Goal: Navigation & Orientation: Find specific page/section

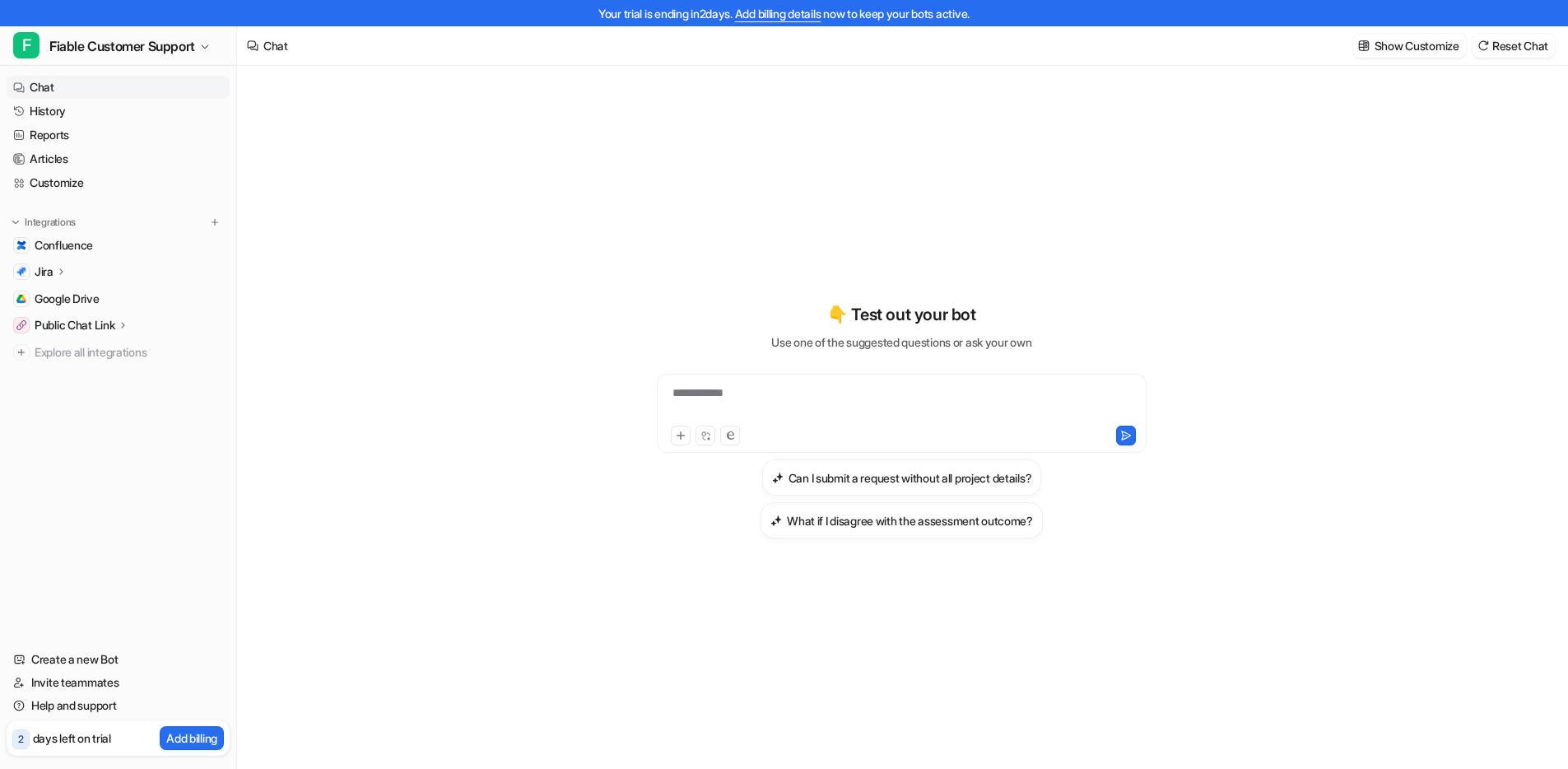
click at [733, 149] on div "**********" at bounding box center [902, 431] width 606 height 729
click at [77, 274] on div "Jira" at bounding box center [118, 271] width 223 height 23
click at [89, 291] on p "Overview" at bounding box center [72, 295] width 50 height 17
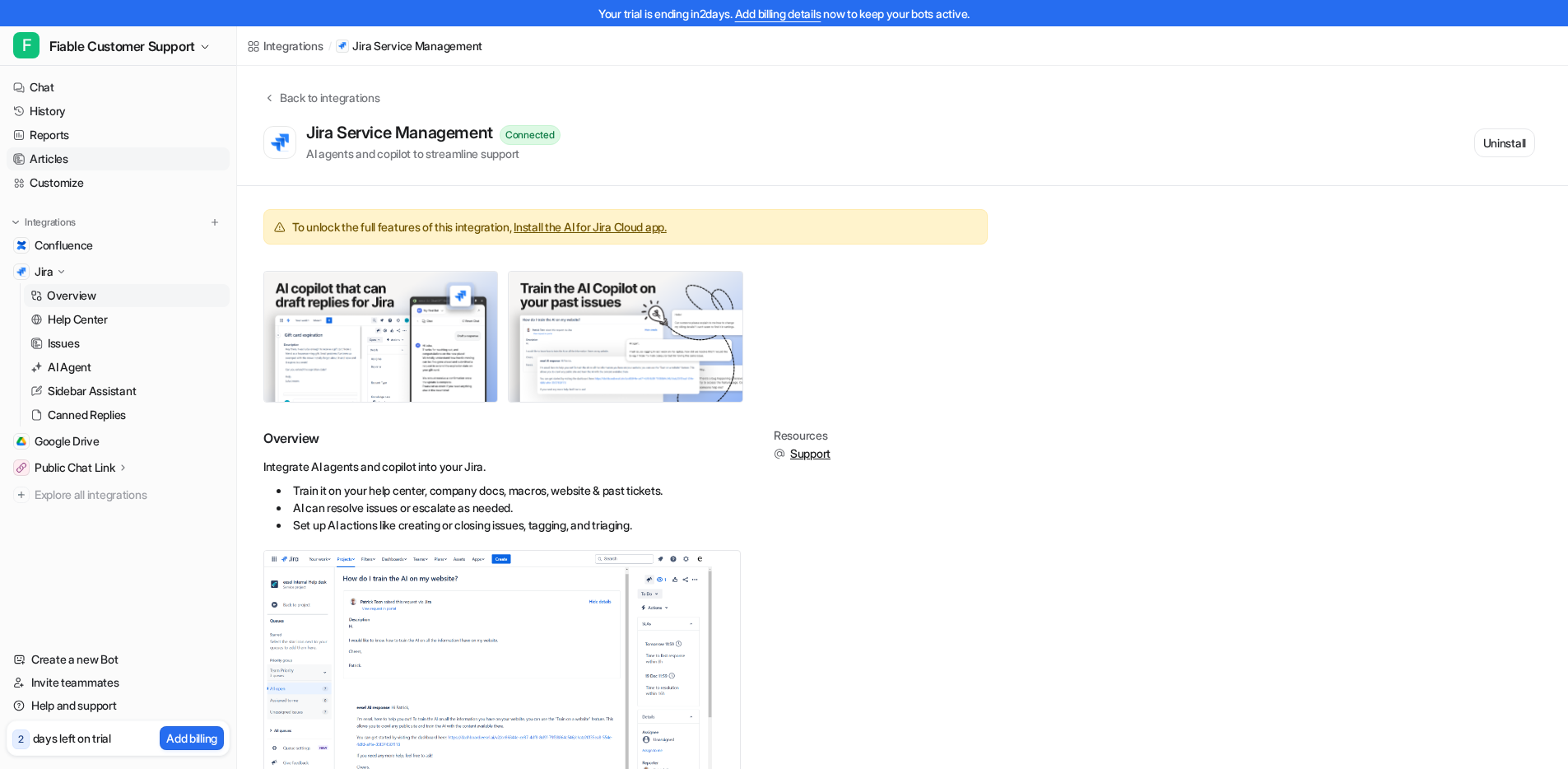
click at [80, 153] on link "Articles" at bounding box center [118, 159] width 223 height 23
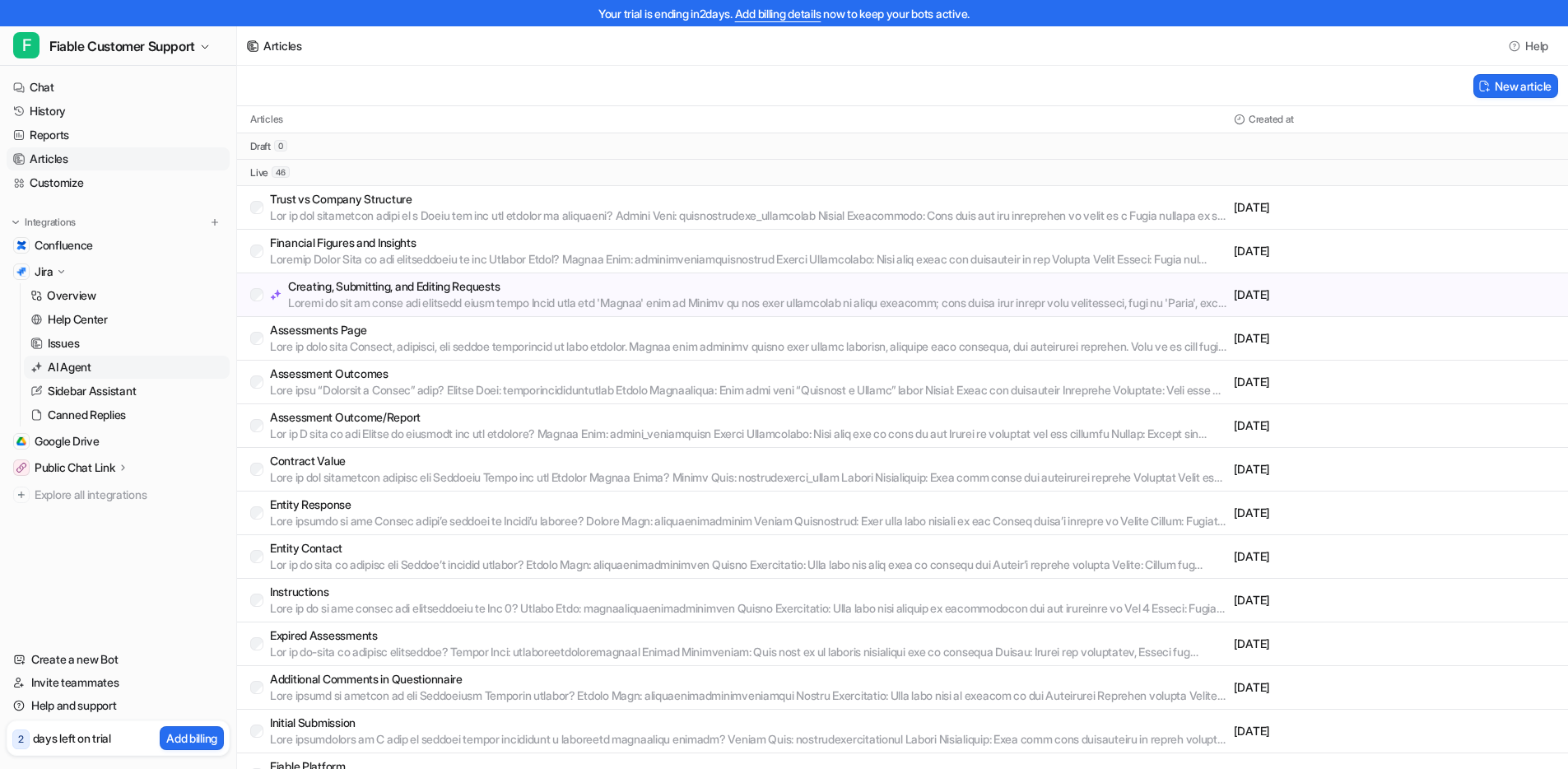
click at [99, 370] on link "AI Agent" at bounding box center [127, 366] width 206 height 23
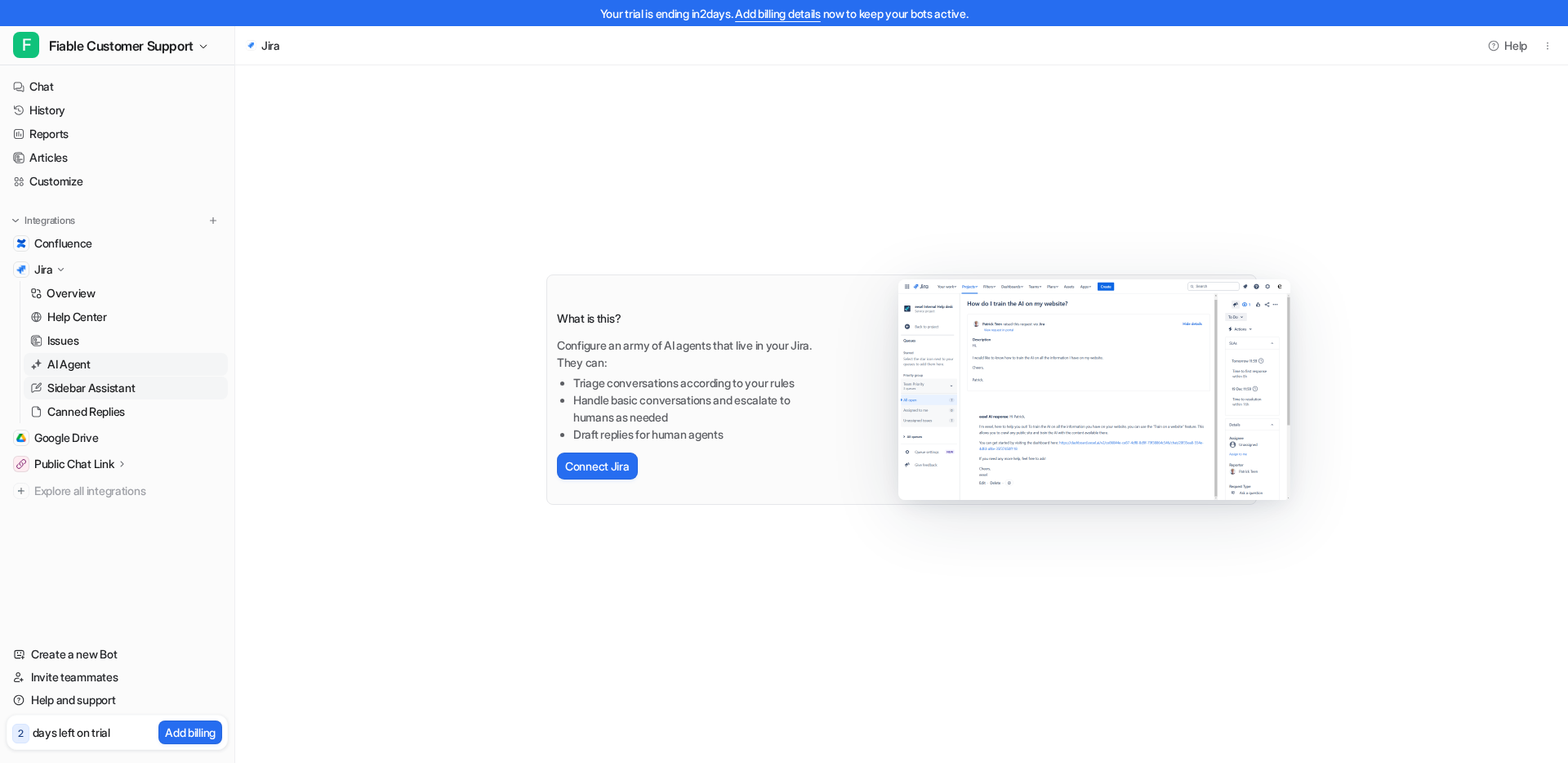
click at [129, 390] on p "Sidebar Assistant" at bounding box center [91, 389] width 87 height 17
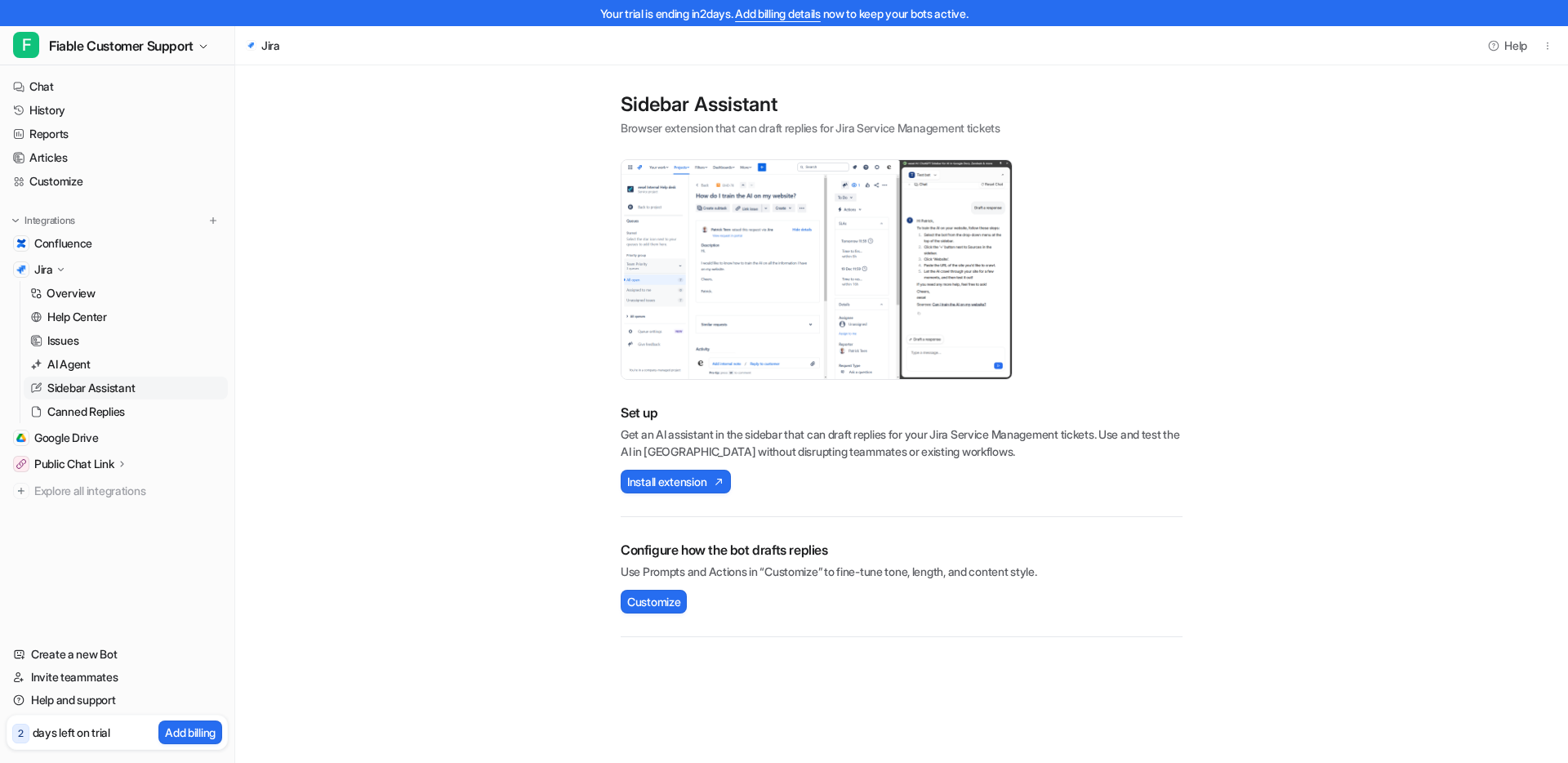
click at [347, 408] on main "Sidebar Assistant Browser extension that can draft replies for Jira Service Man…" at bounding box center [902, 359] width 1333 height 588
click at [66, 87] on link "Chat" at bounding box center [117, 86] width 221 height 23
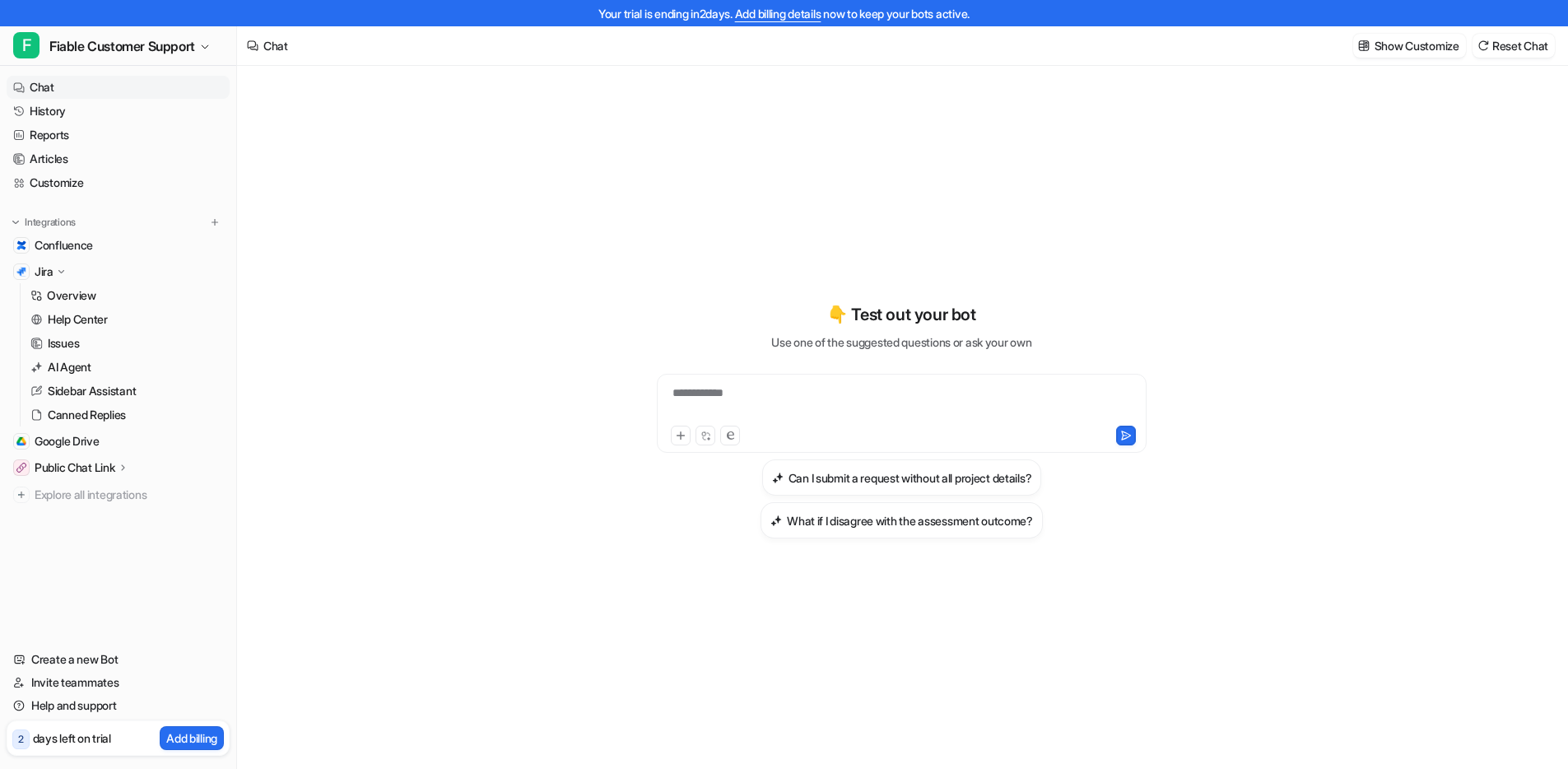
click at [559, 211] on div "**********" at bounding box center [901, 431] width 1329 height 729
click at [129, 469] on div "Public Chat Link" at bounding box center [82, 468] width 95 height 17
click at [115, 514] on p "Configuration" at bounding box center [82, 516] width 68 height 17
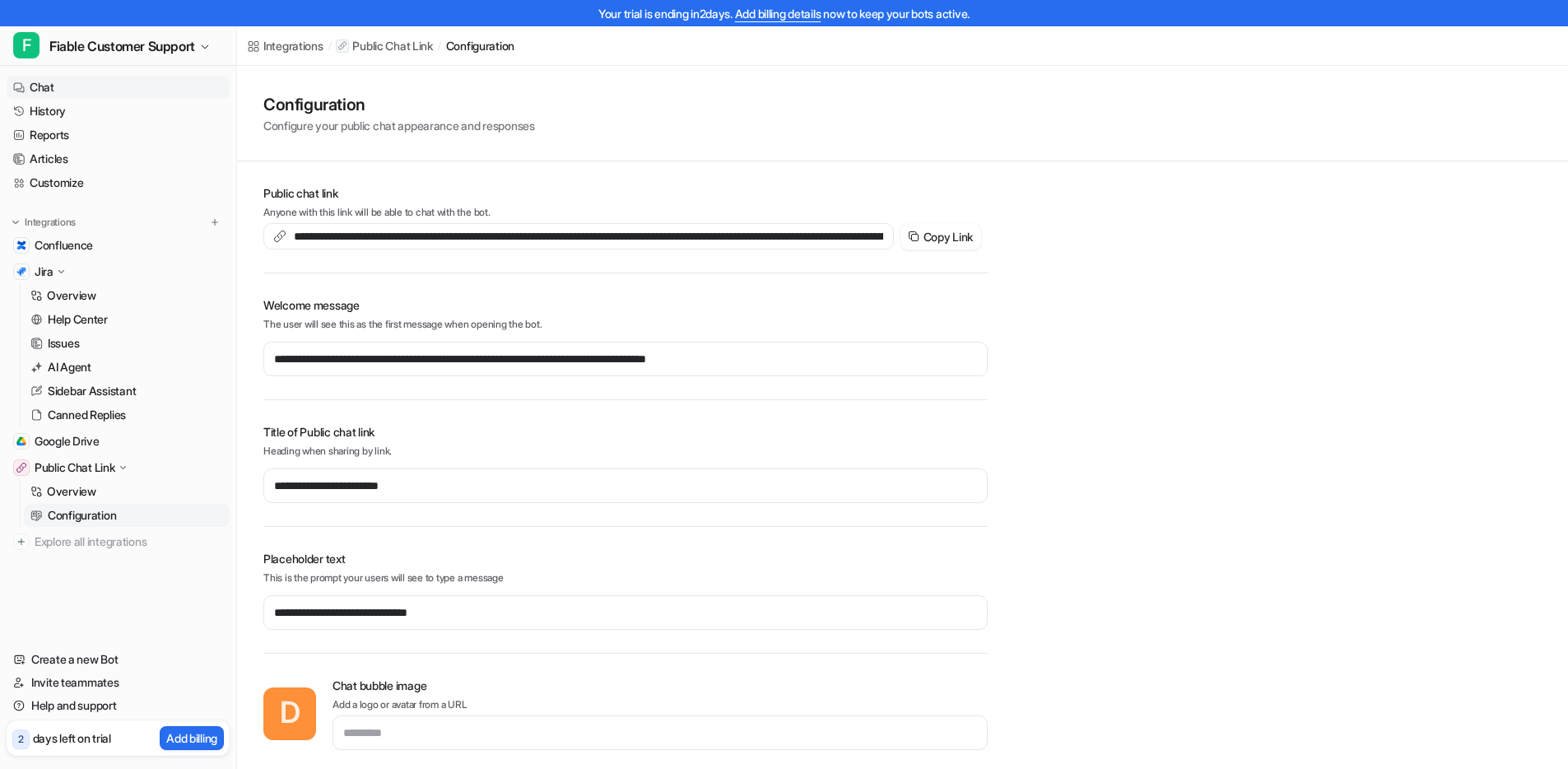
click at [84, 89] on link "Chat" at bounding box center [118, 87] width 223 height 23
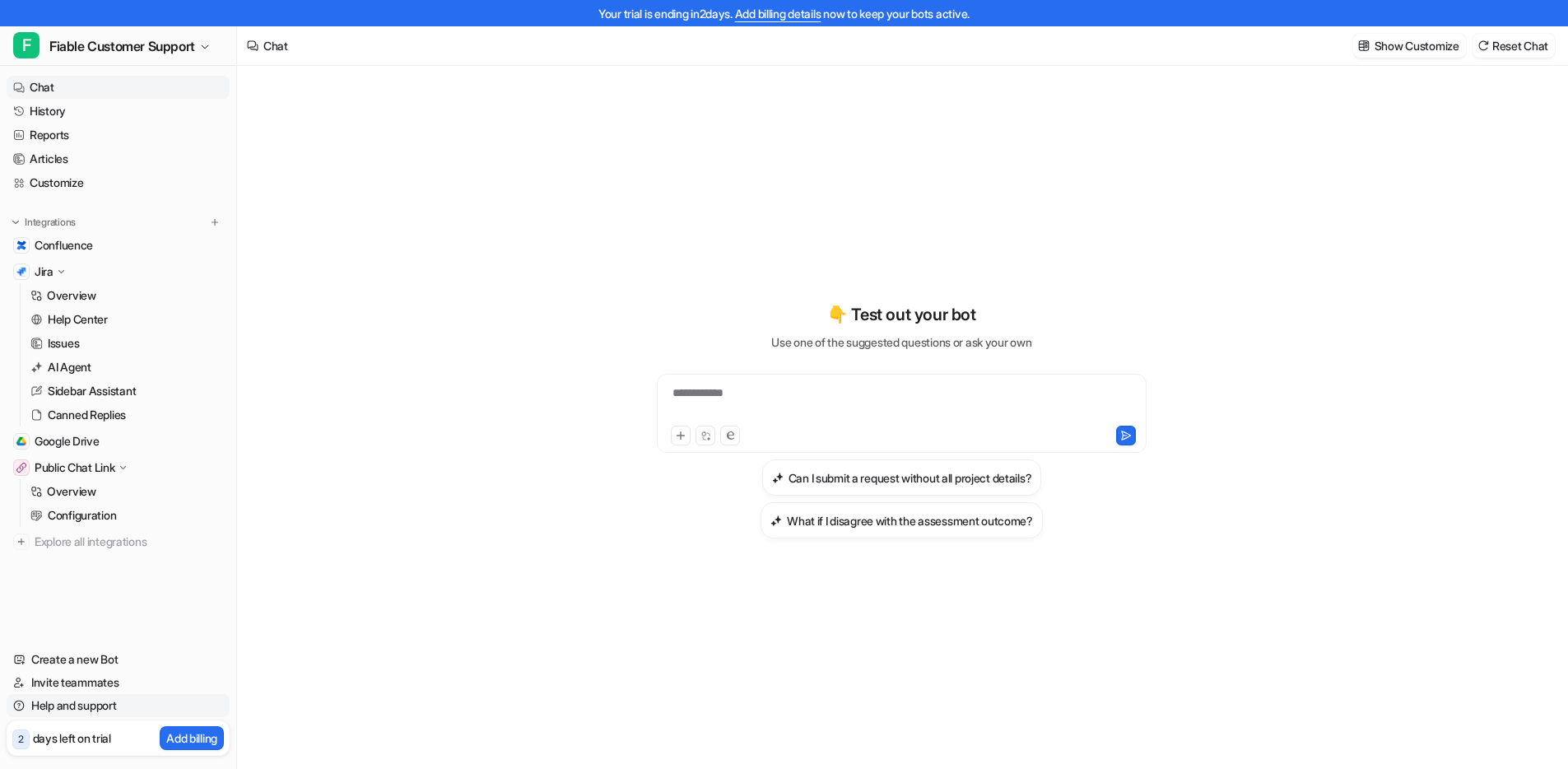
click at [97, 703] on link "Help and support" at bounding box center [118, 705] width 223 height 23
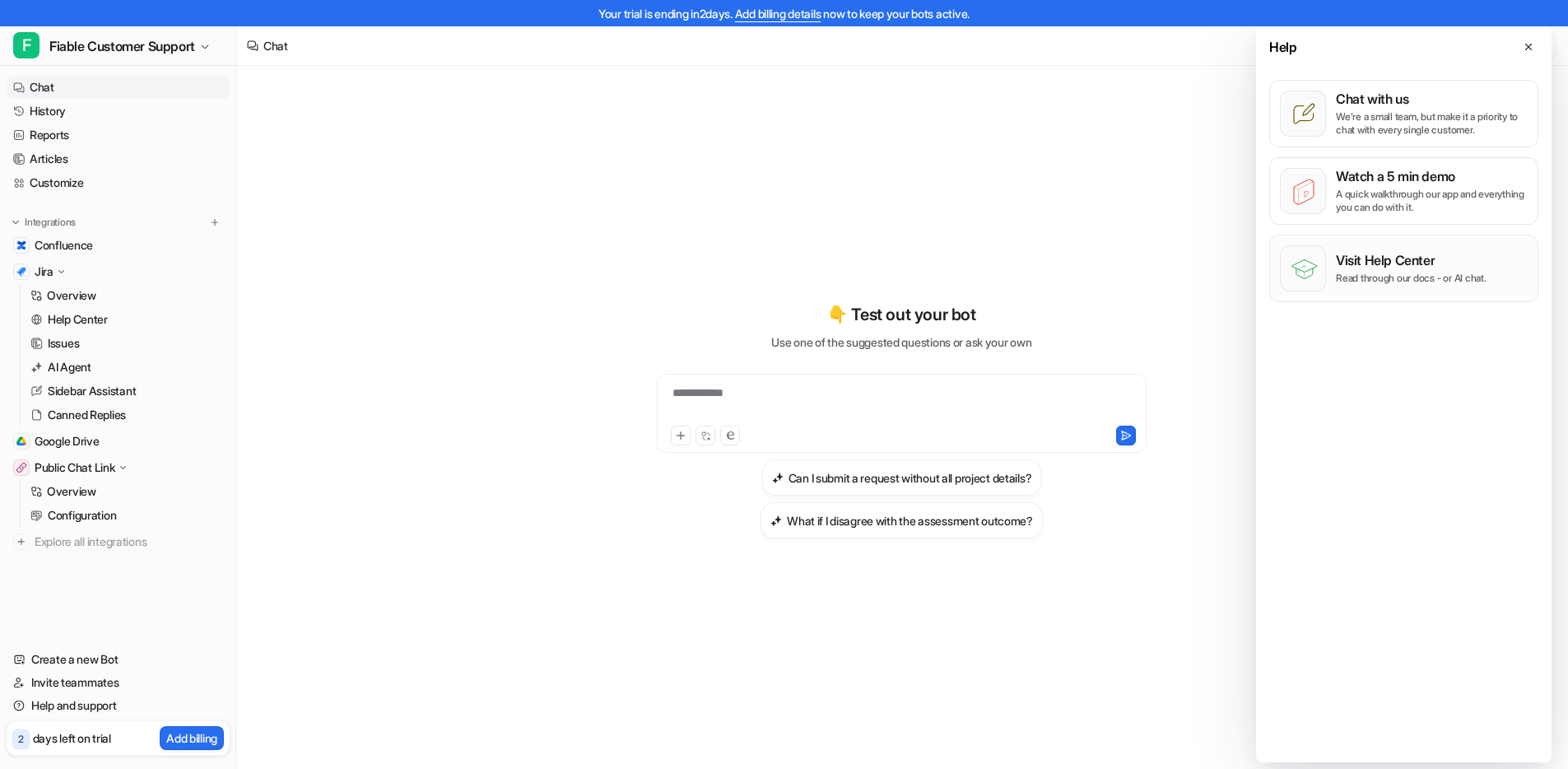
click at [1385, 268] on p "Visit Help Center" at bounding box center [1411, 260] width 151 height 17
click at [477, 159] on div "**********" at bounding box center [901, 431] width 1329 height 729
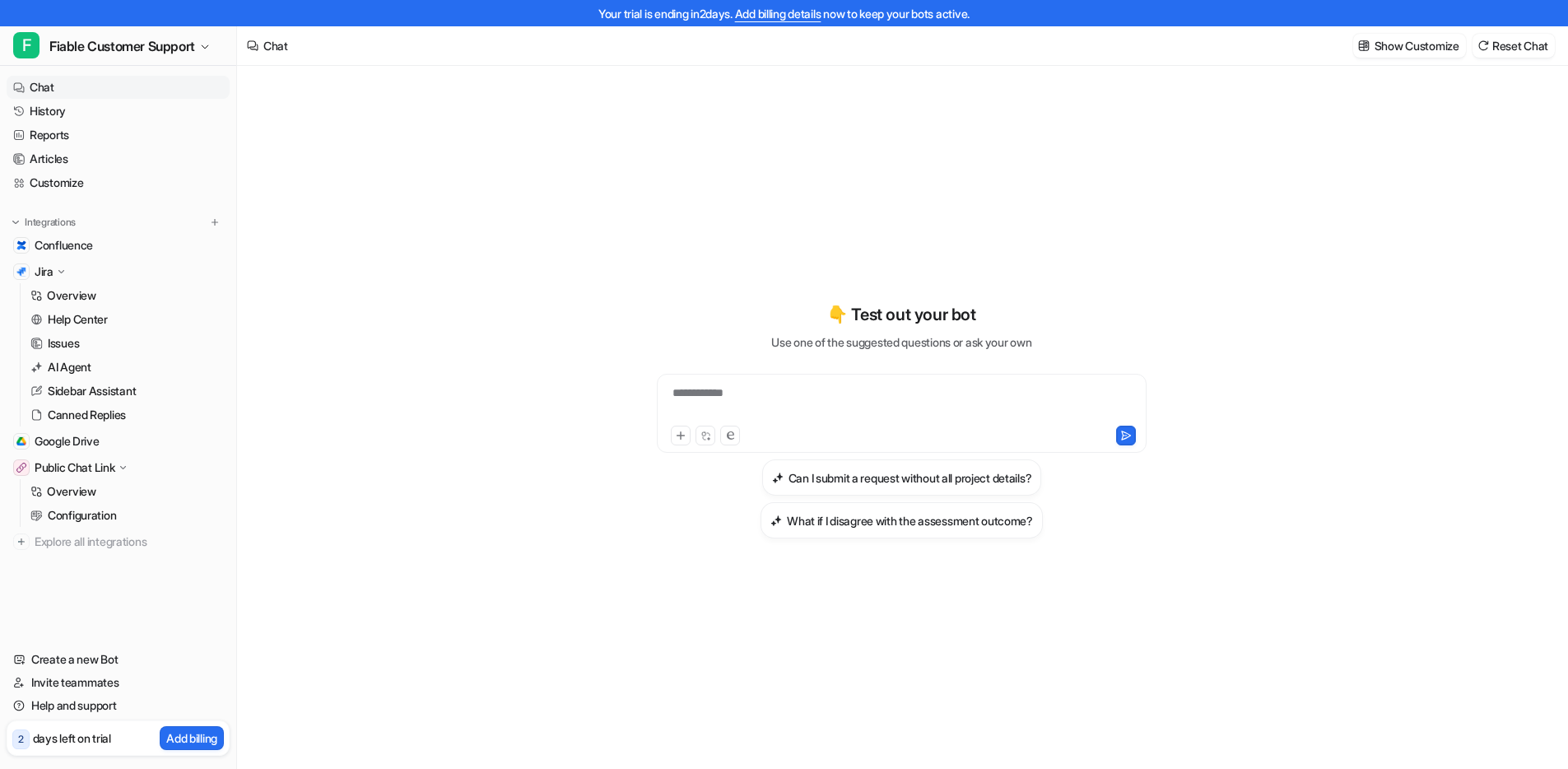
click at [446, 391] on div "**********" at bounding box center [901, 431] width 1329 height 729
click at [381, 236] on div "**********" at bounding box center [901, 431] width 1329 height 729
drag, startPoint x: 1275, startPoint y: 208, endPoint x: 1298, endPoint y: 196, distance: 25.9
click at [1276, 208] on div "**********" at bounding box center [901, 431] width 1329 height 729
click at [106, 533] on span "Explore all integrations" at bounding box center [128, 541] width 188 height 26
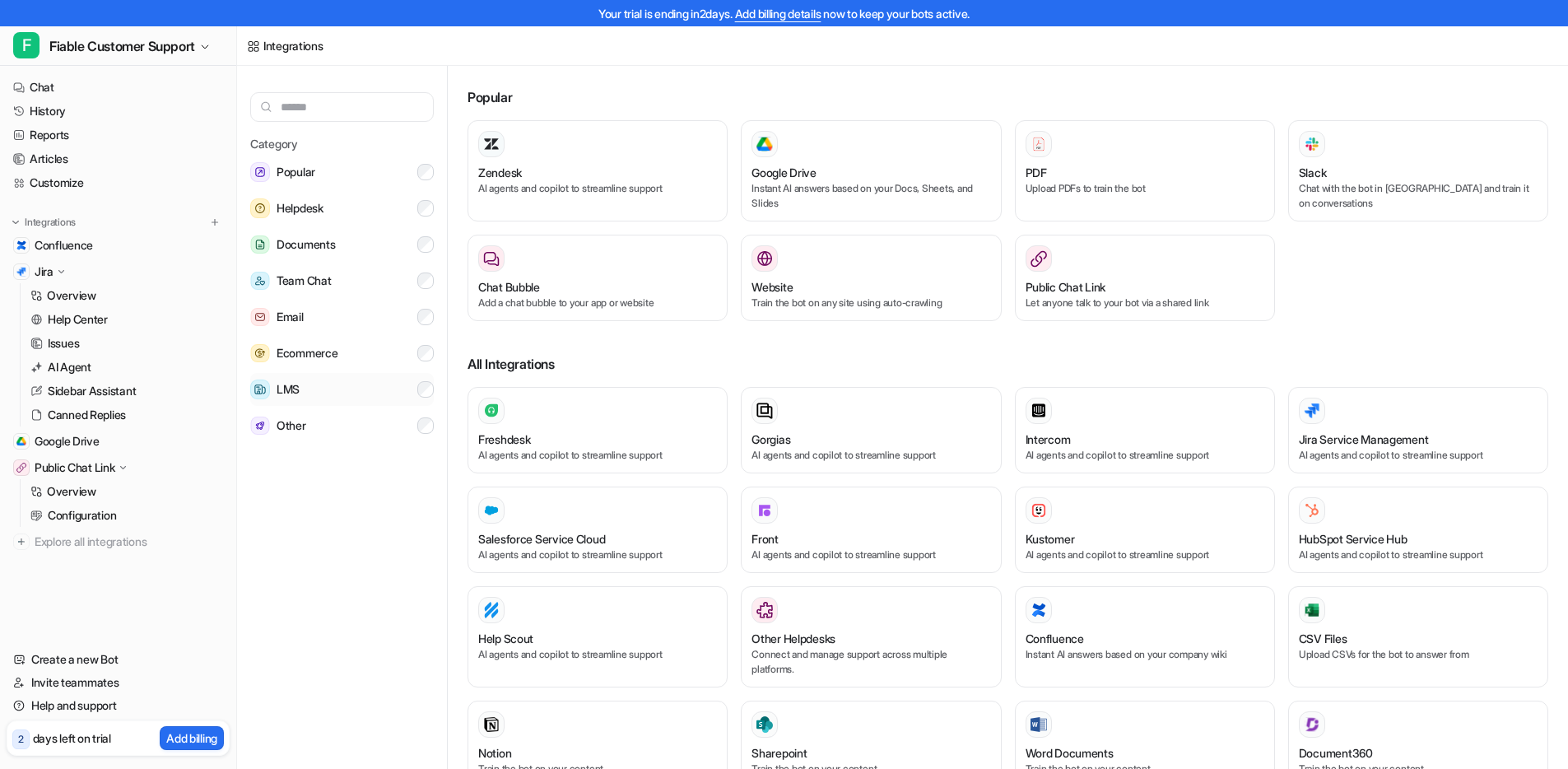
click at [344, 385] on button "LMS" at bounding box center [343, 389] width 184 height 33
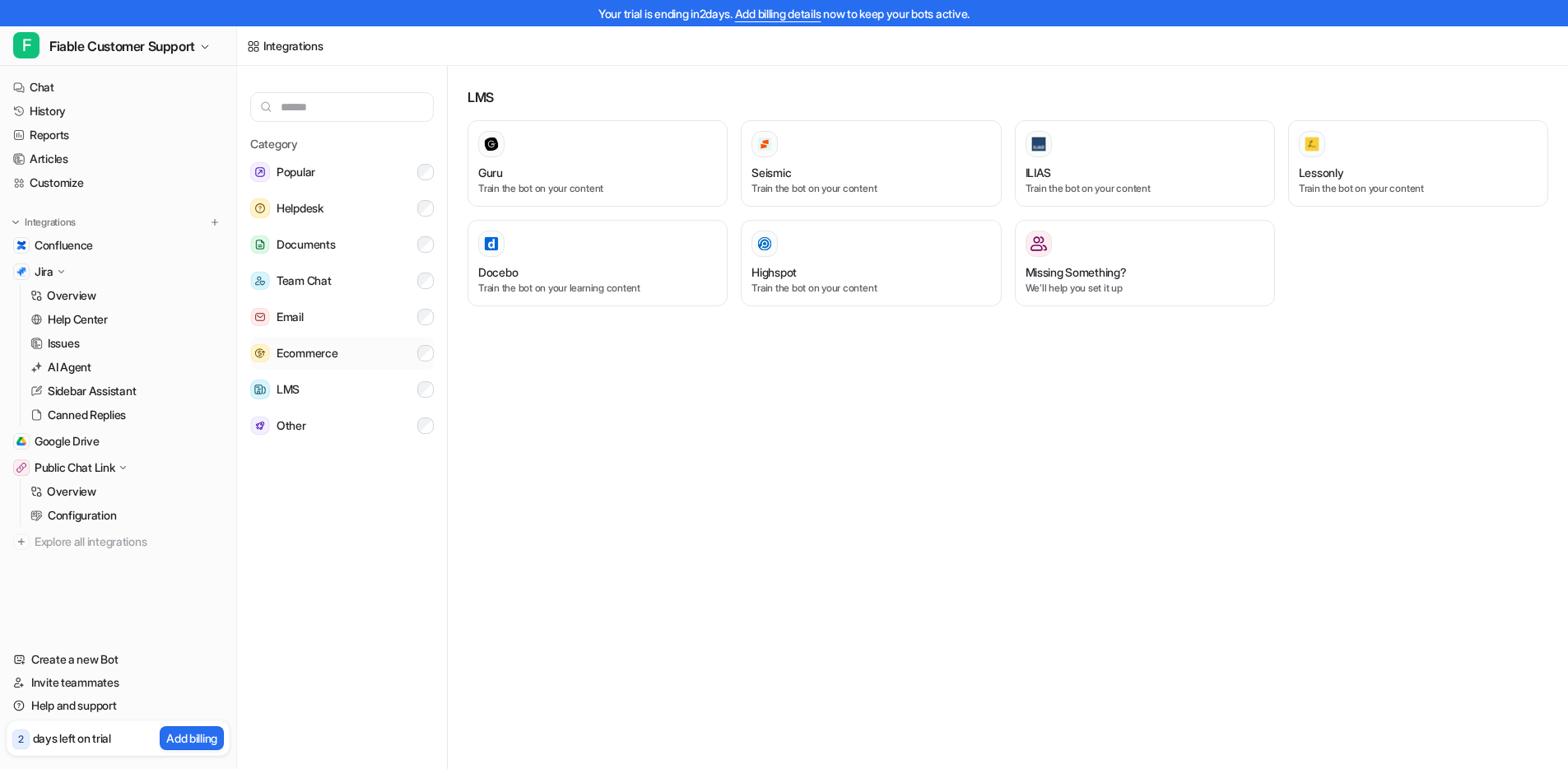
click at [325, 356] on span "Ecommerce" at bounding box center [307, 353] width 61 height 19
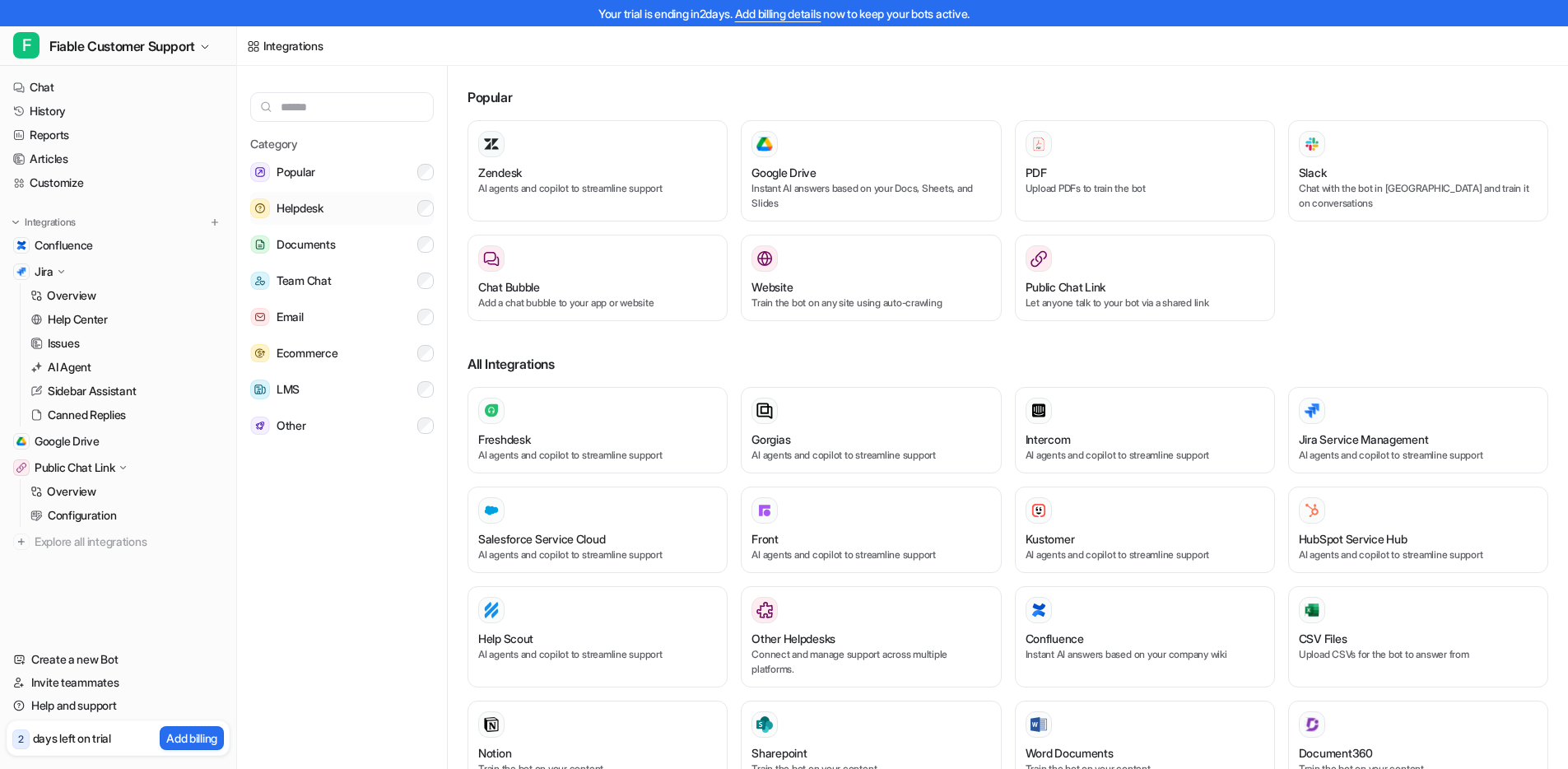
click at [335, 205] on button "Helpdesk" at bounding box center [343, 208] width 184 height 33
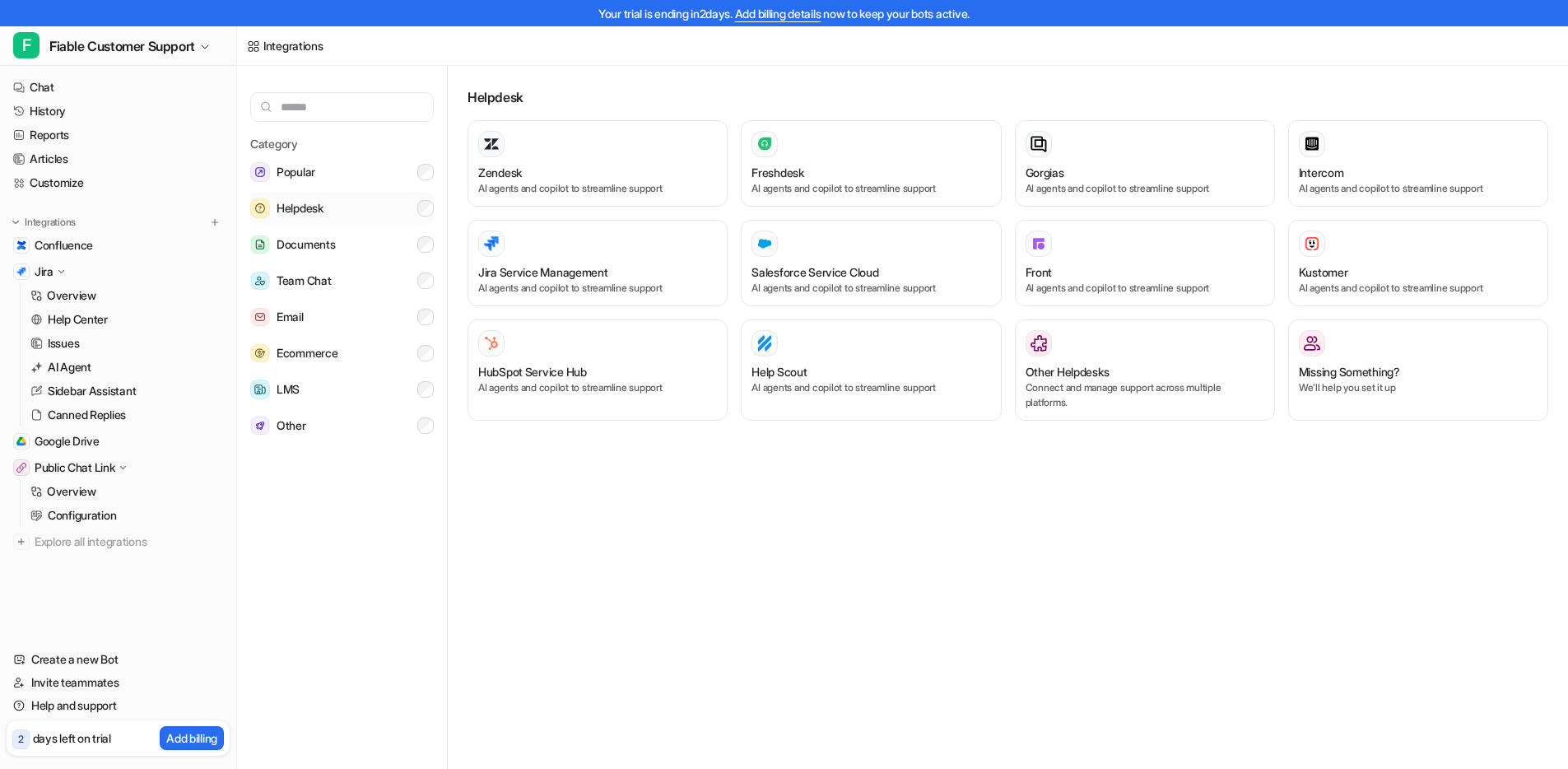
click at [348, 208] on button "Helpdesk" at bounding box center [343, 208] width 184 height 33
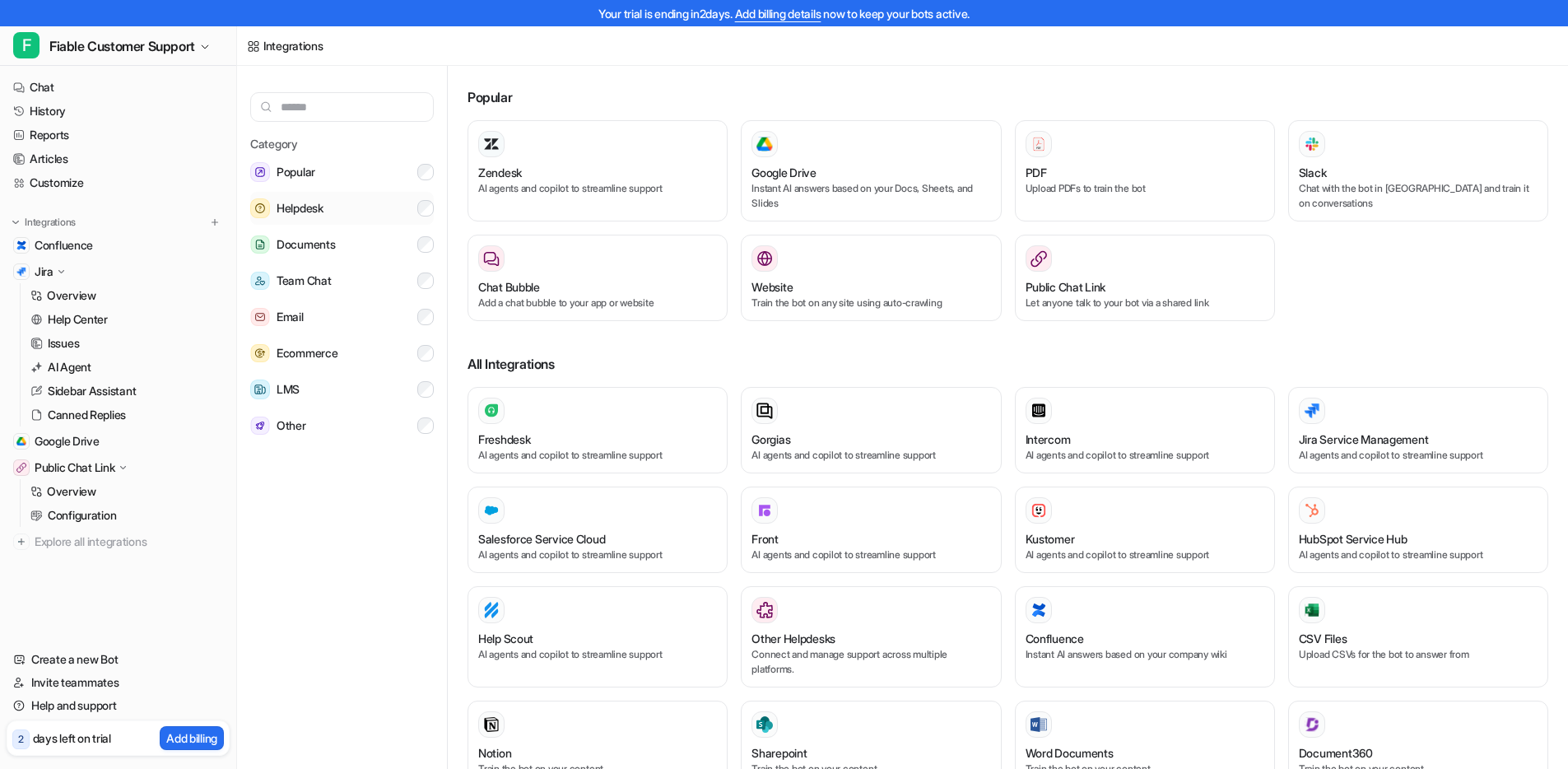
click at [348, 208] on button "Helpdesk" at bounding box center [343, 208] width 184 height 33
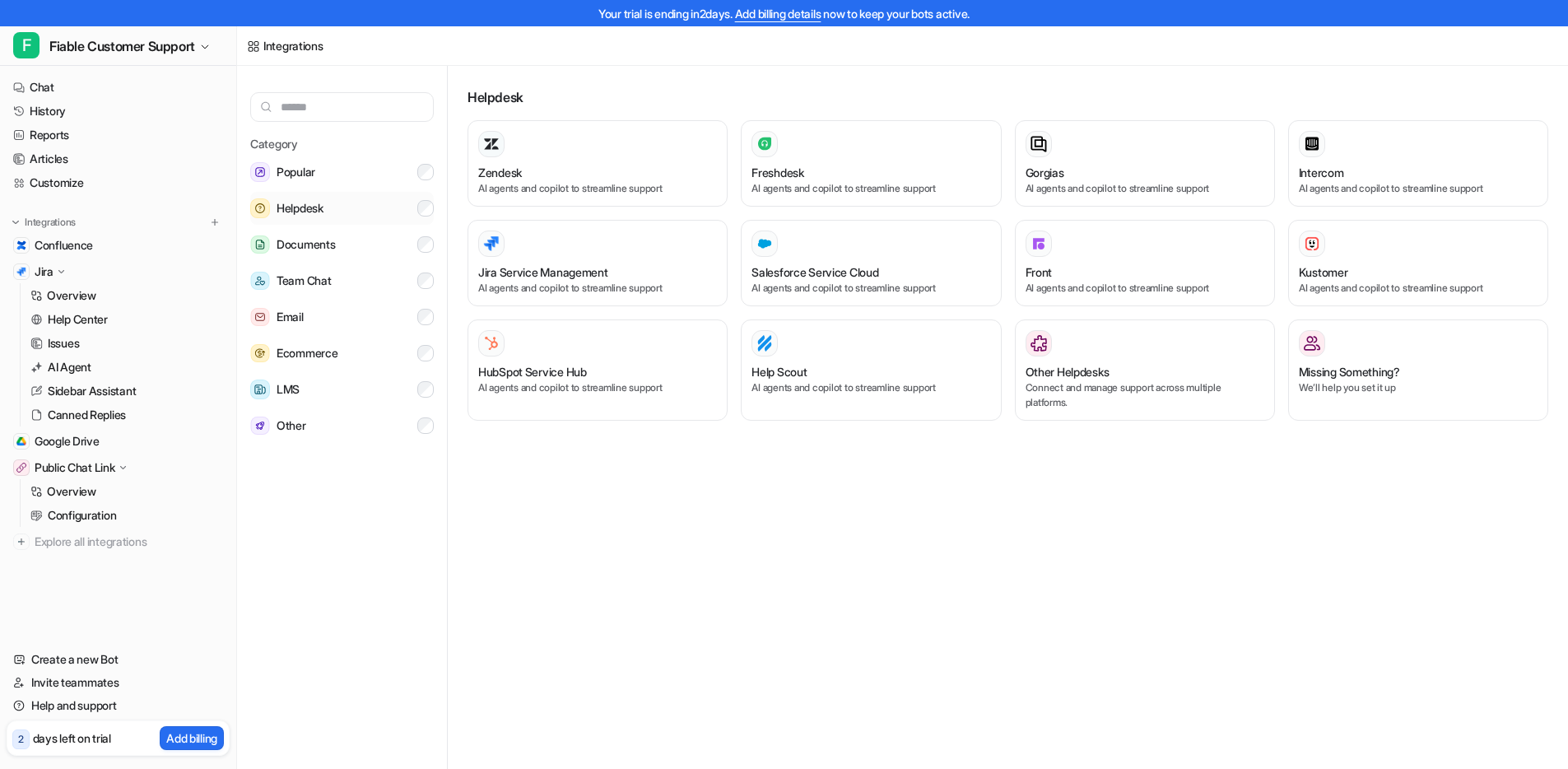
click at [348, 209] on button "Helpdesk" at bounding box center [343, 208] width 184 height 33
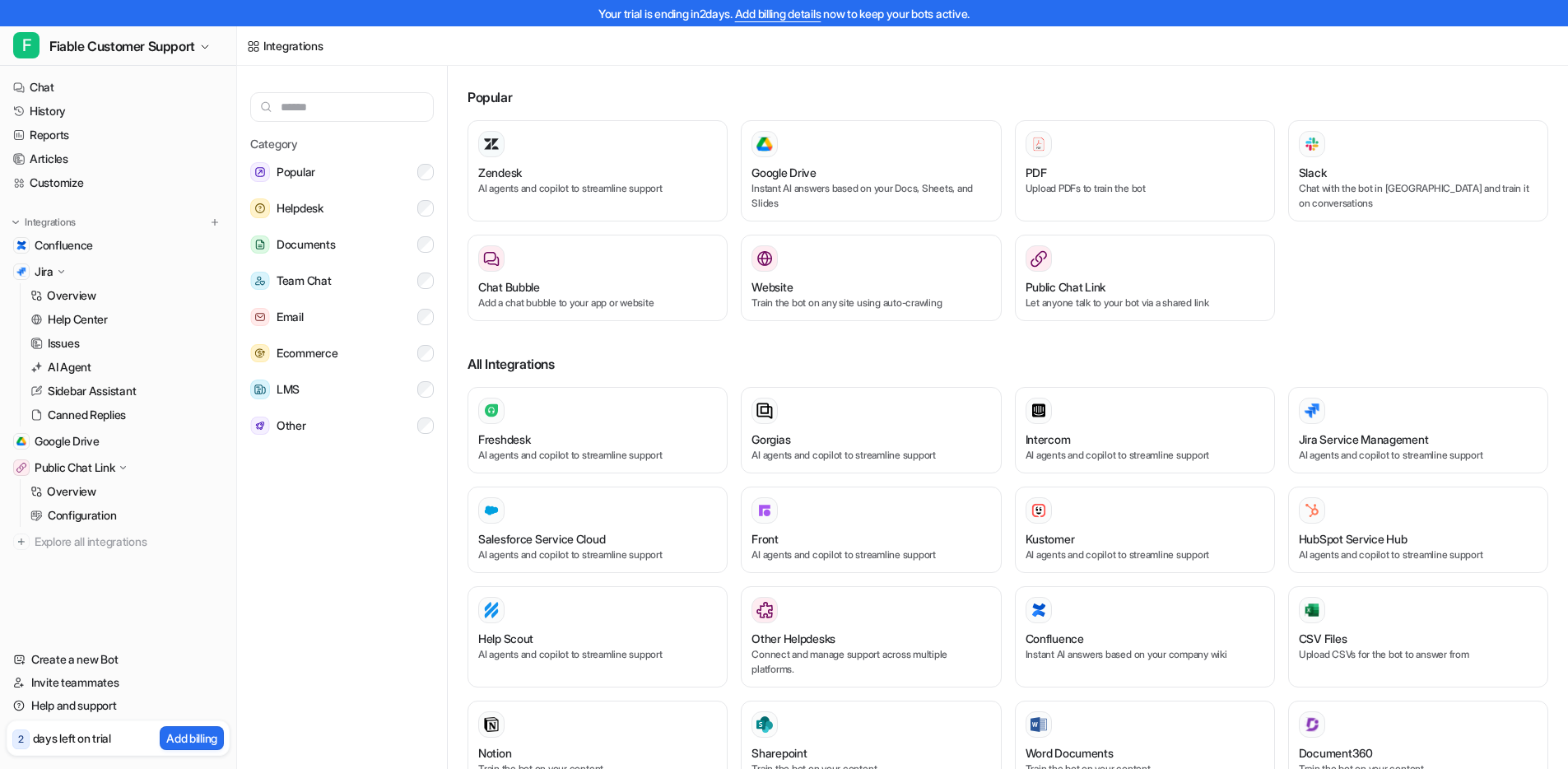
click at [322, 529] on div "Category Popular Helpdesk Documents Team Chat Email Ecommerce LMS Other" at bounding box center [343, 434] width 211 height 736
click at [322, 427] on button "Other" at bounding box center [343, 425] width 184 height 33
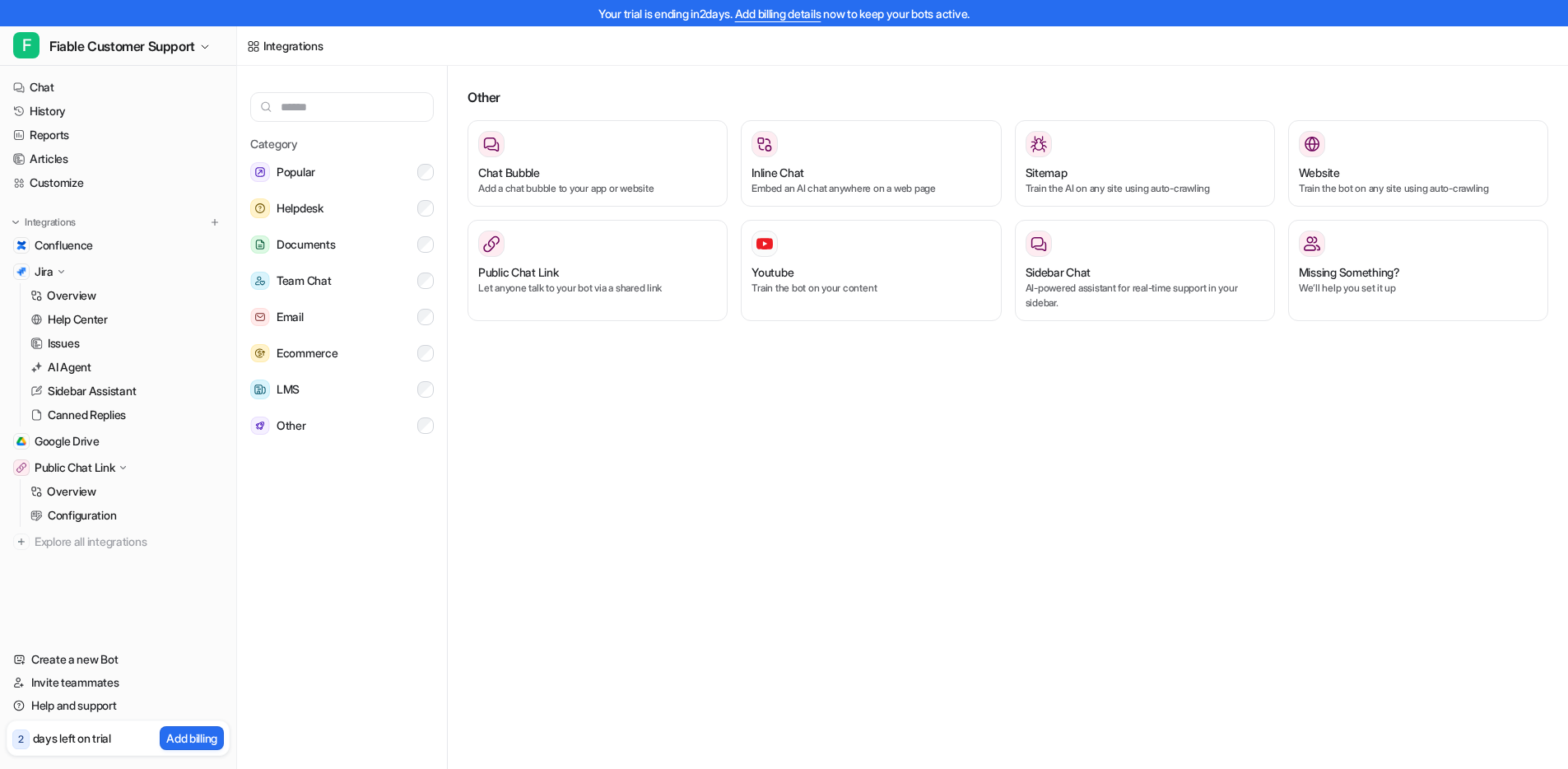
click at [365, 511] on div "Category Popular Helpdesk Documents Team Chat Email Ecommerce LMS Other" at bounding box center [343, 434] width 211 height 736
click at [323, 428] on button "Other" at bounding box center [343, 425] width 184 height 33
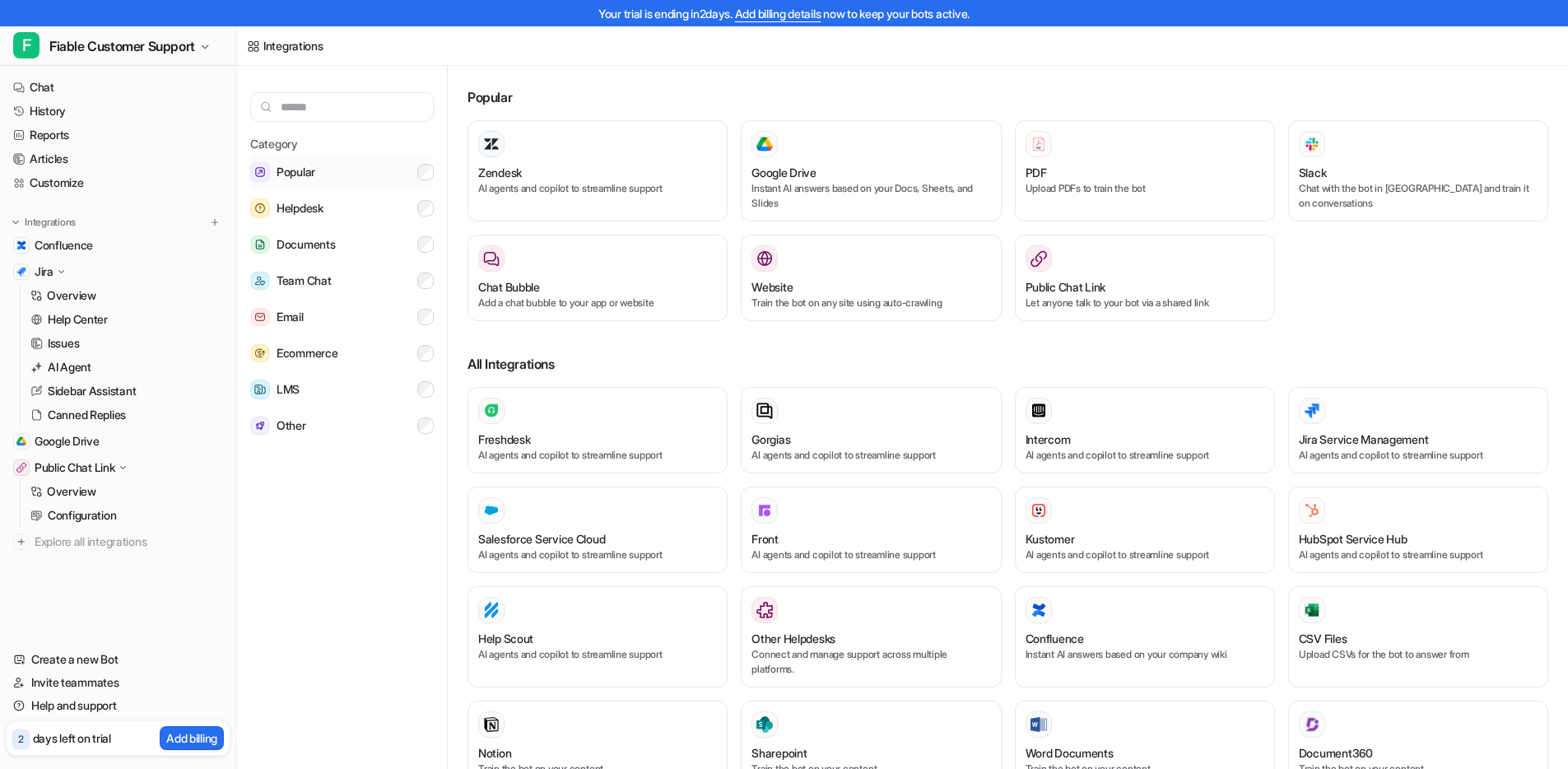
click at [337, 172] on button "Popular" at bounding box center [343, 171] width 184 height 33
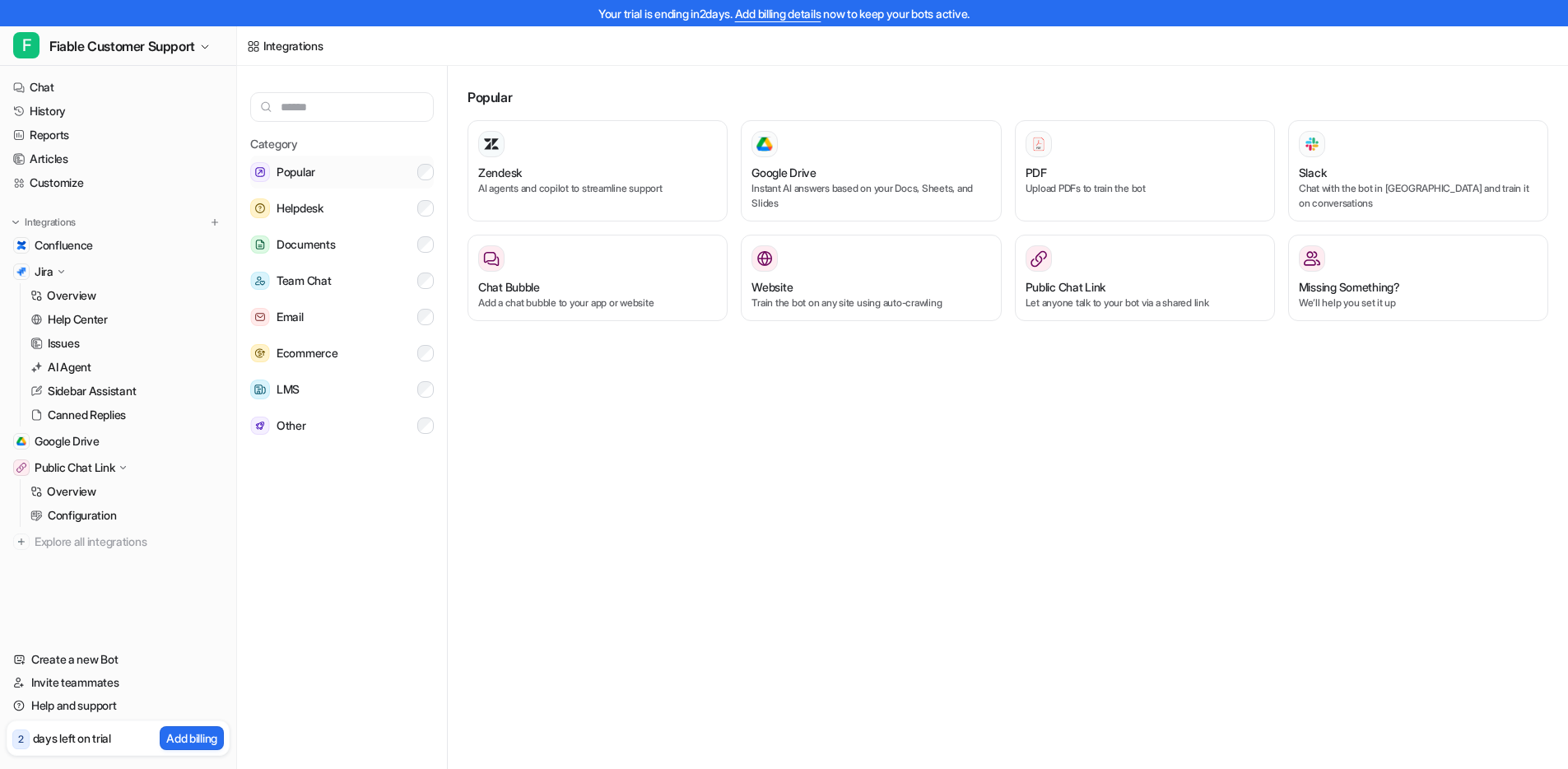
click at [343, 174] on button "Popular" at bounding box center [343, 171] width 184 height 33
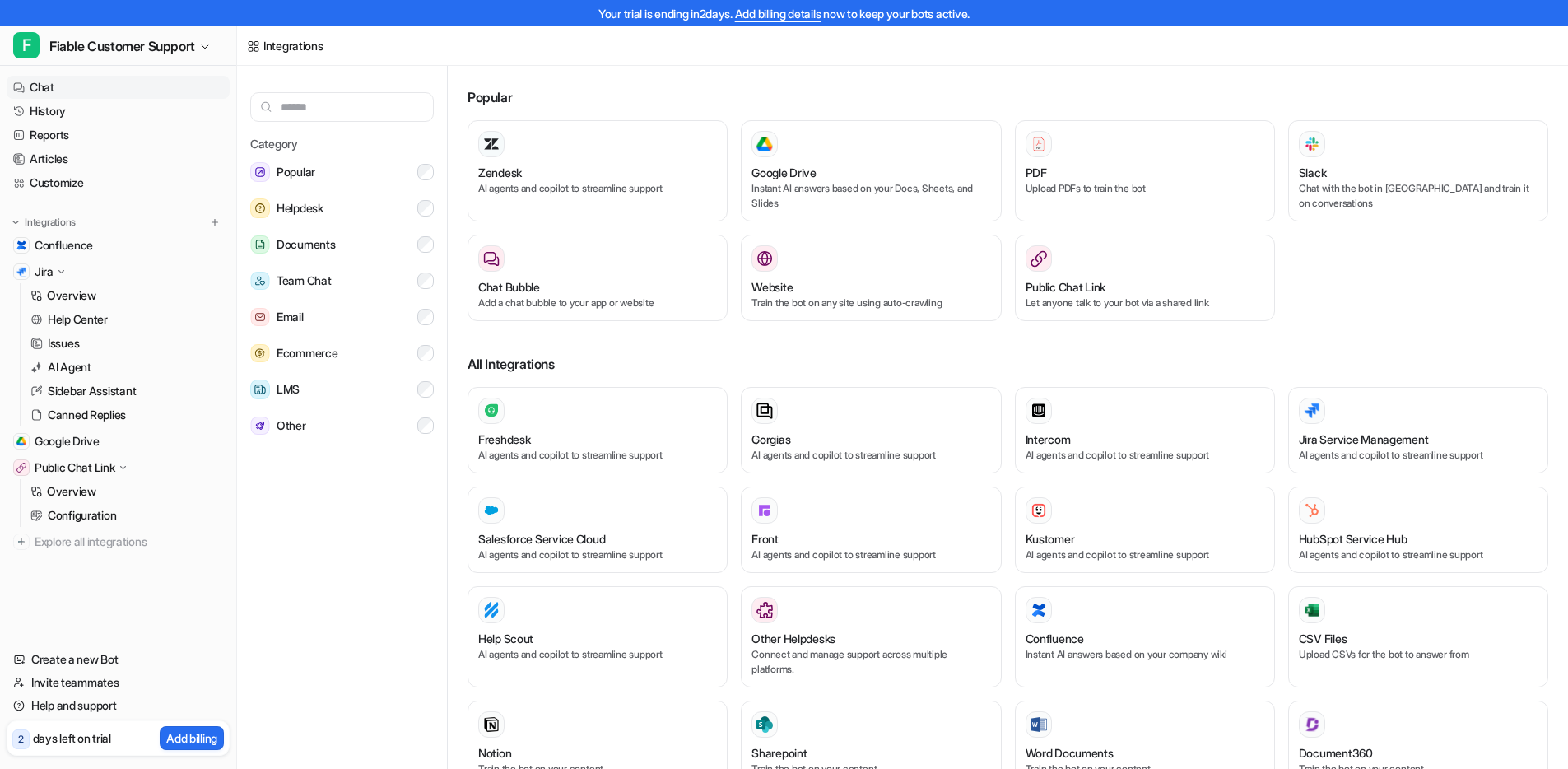
click at [86, 85] on link "Chat" at bounding box center [118, 87] width 223 height 23
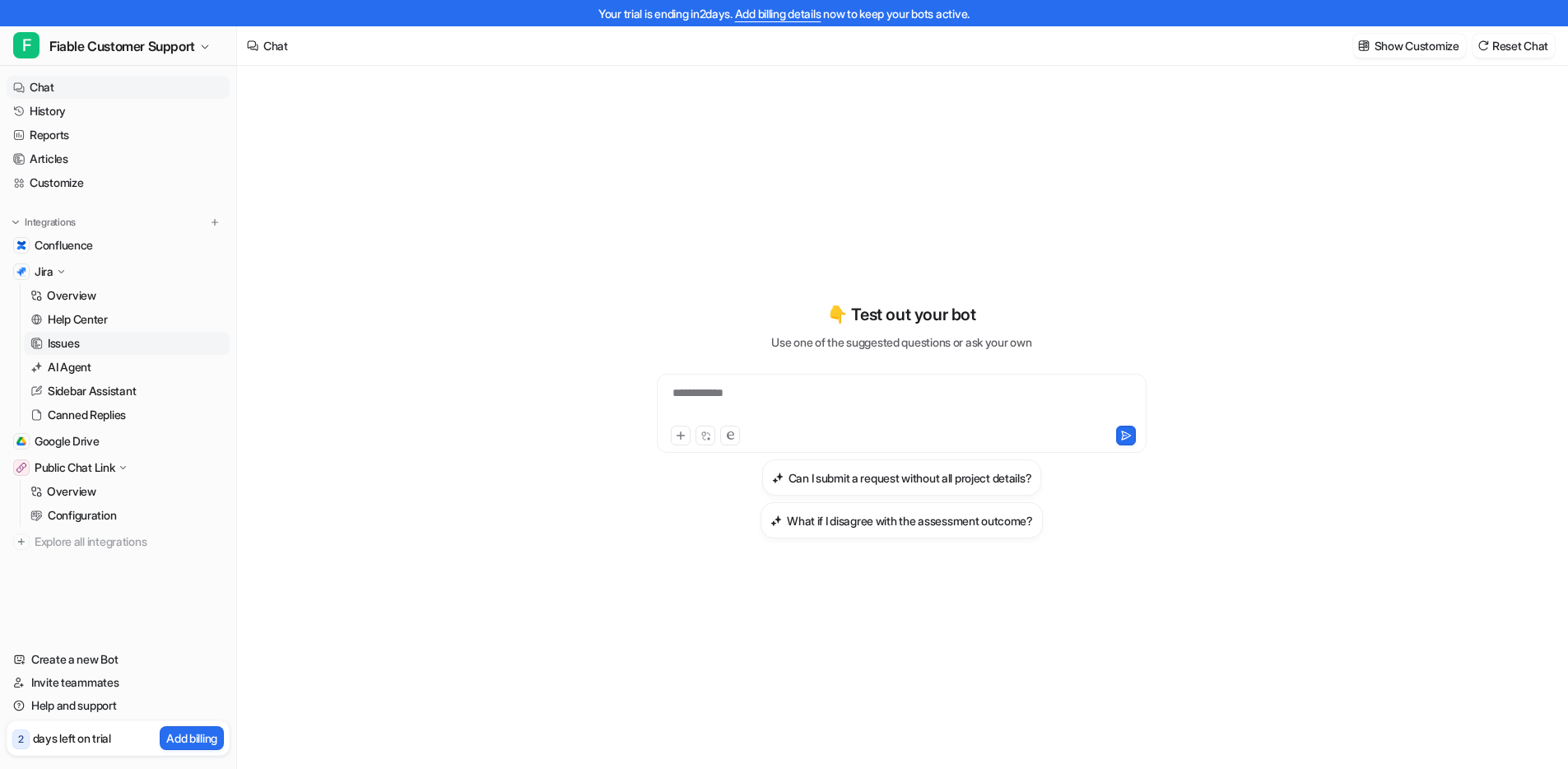
click at [84, 340] on link "Issues" at bounding box center [127, 343] width 206 height 23
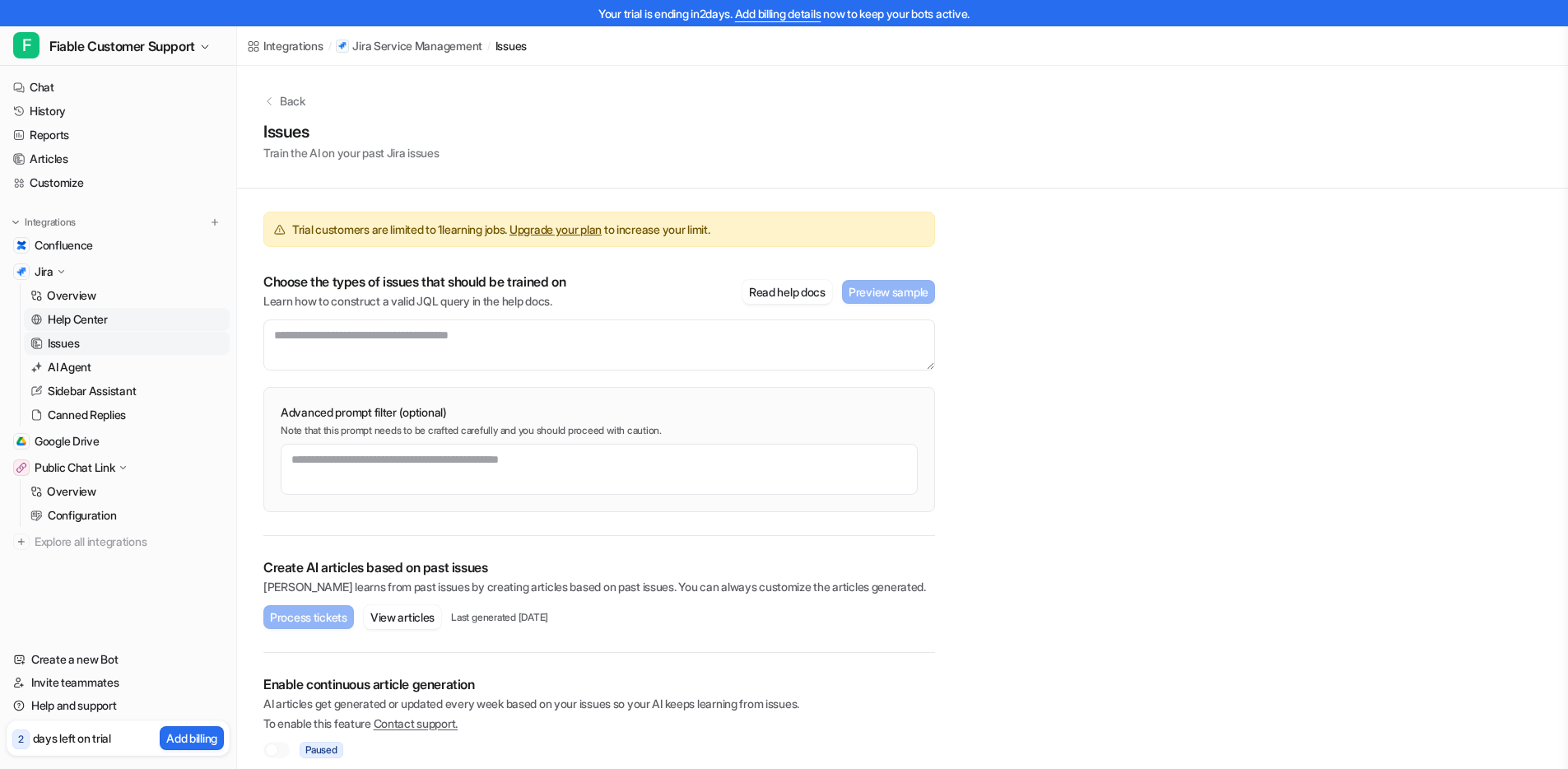
click at [100, 320] on p "Help Center" at bounding box center [78, 320] width 60 height 17
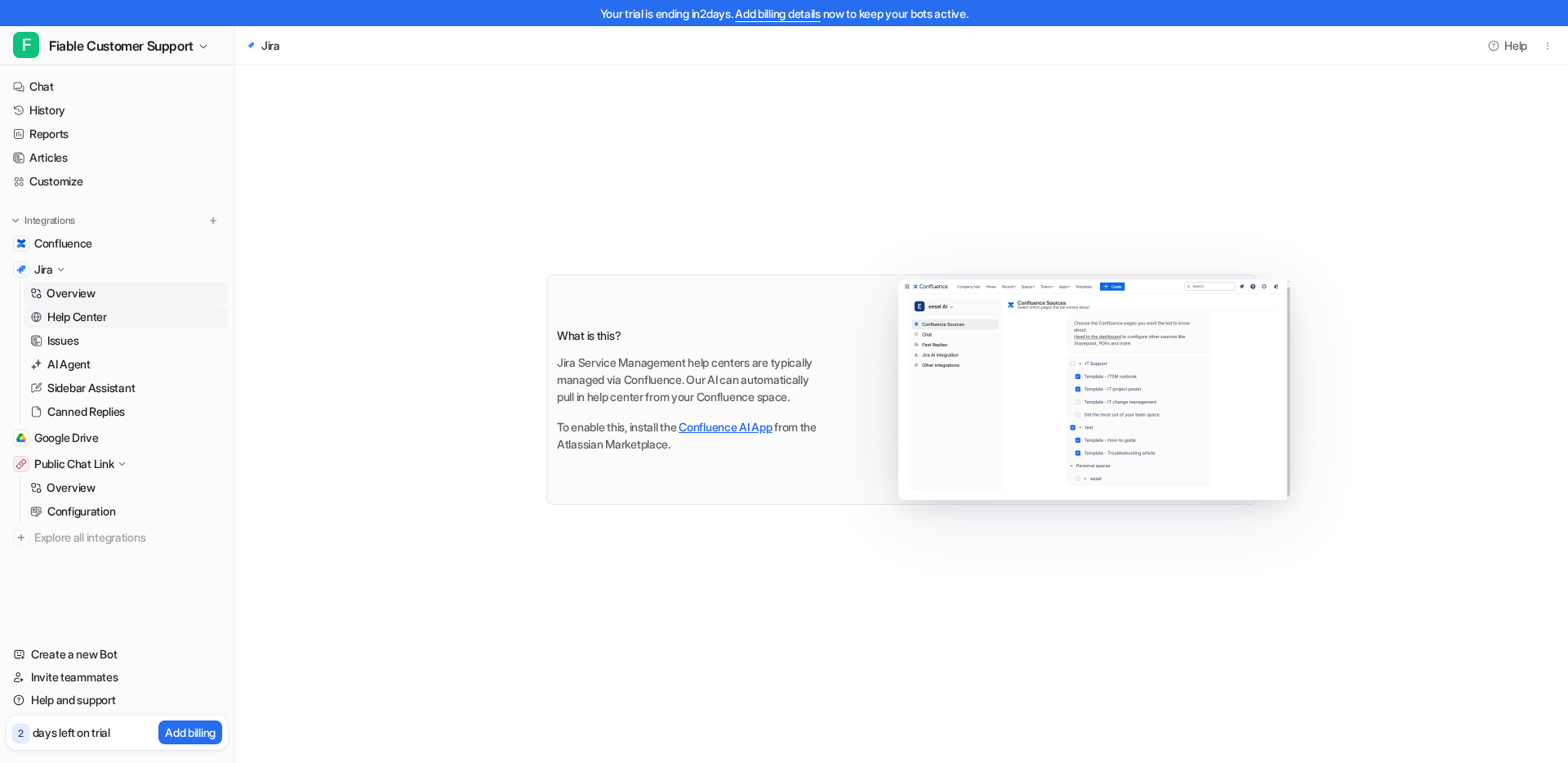
click at [93, 296] on p "Overview" at bounding box center [71, 293] width 49 height 17
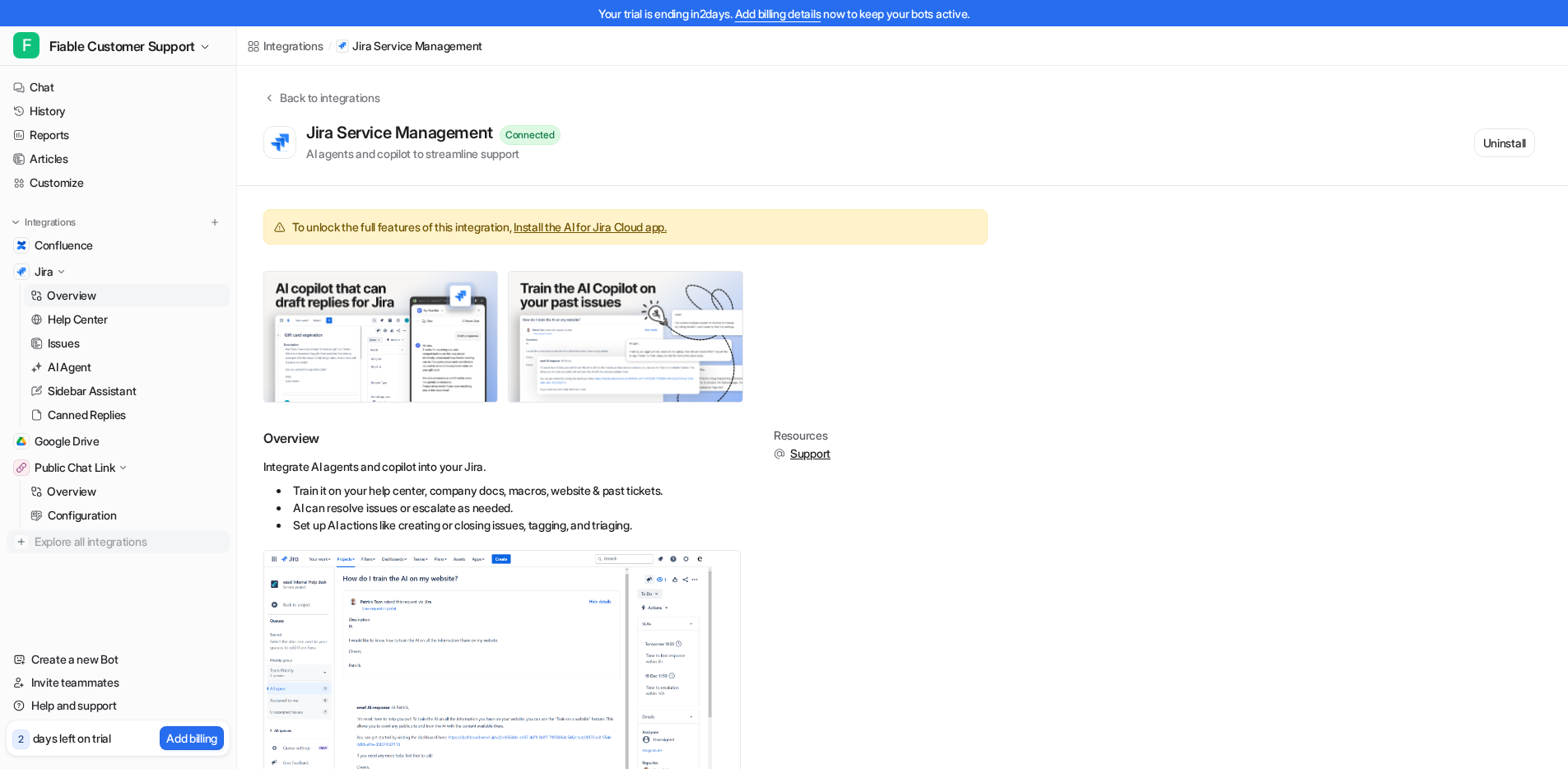
click at [115, 537] on span "Explore all integrations" at bounding box center [128, 541] width 188 height 26
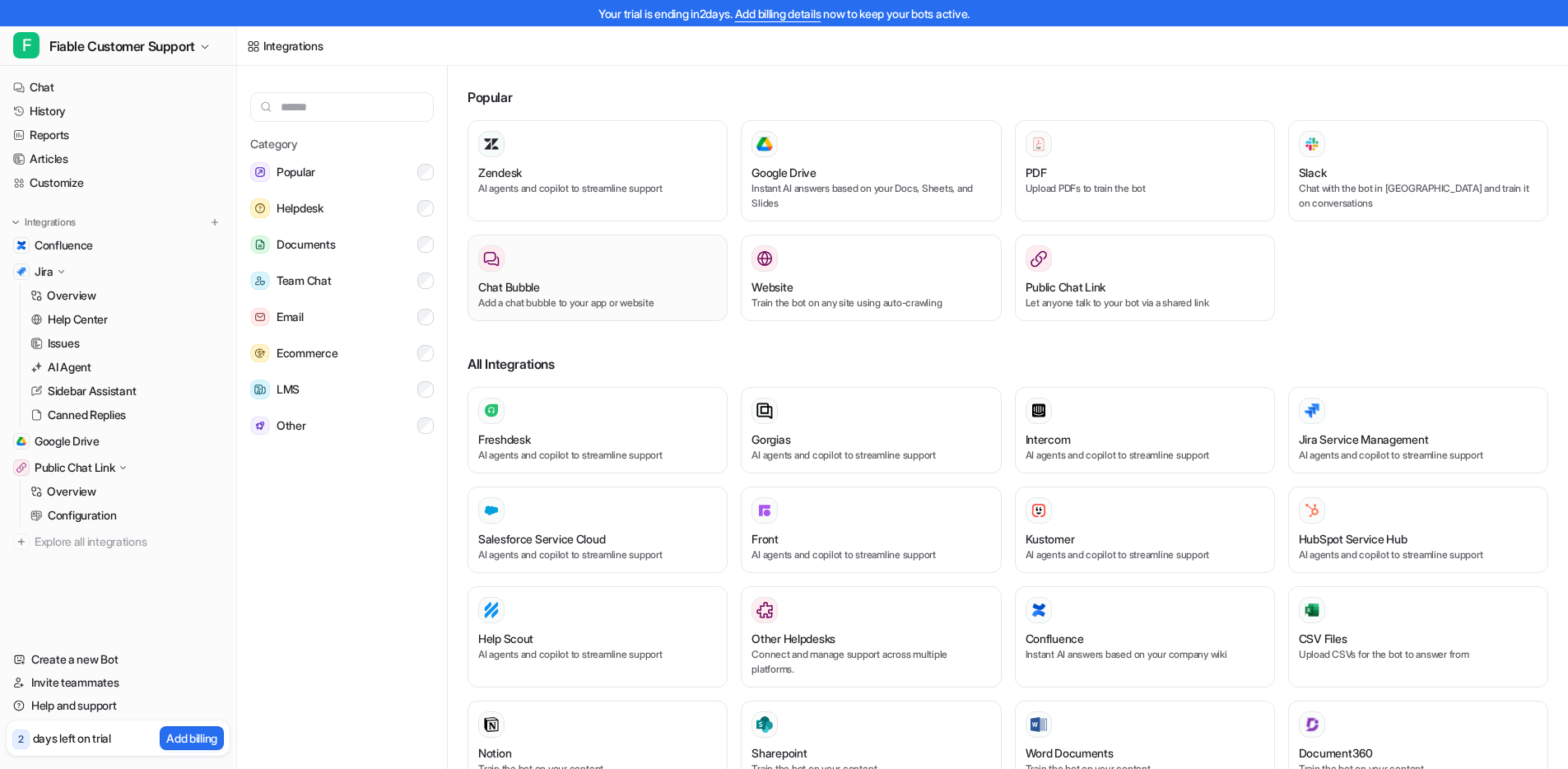
click at [624, 297] on p "Add a chat bubble to your app or website" at bounding box center [597, 303] width 239 height 15
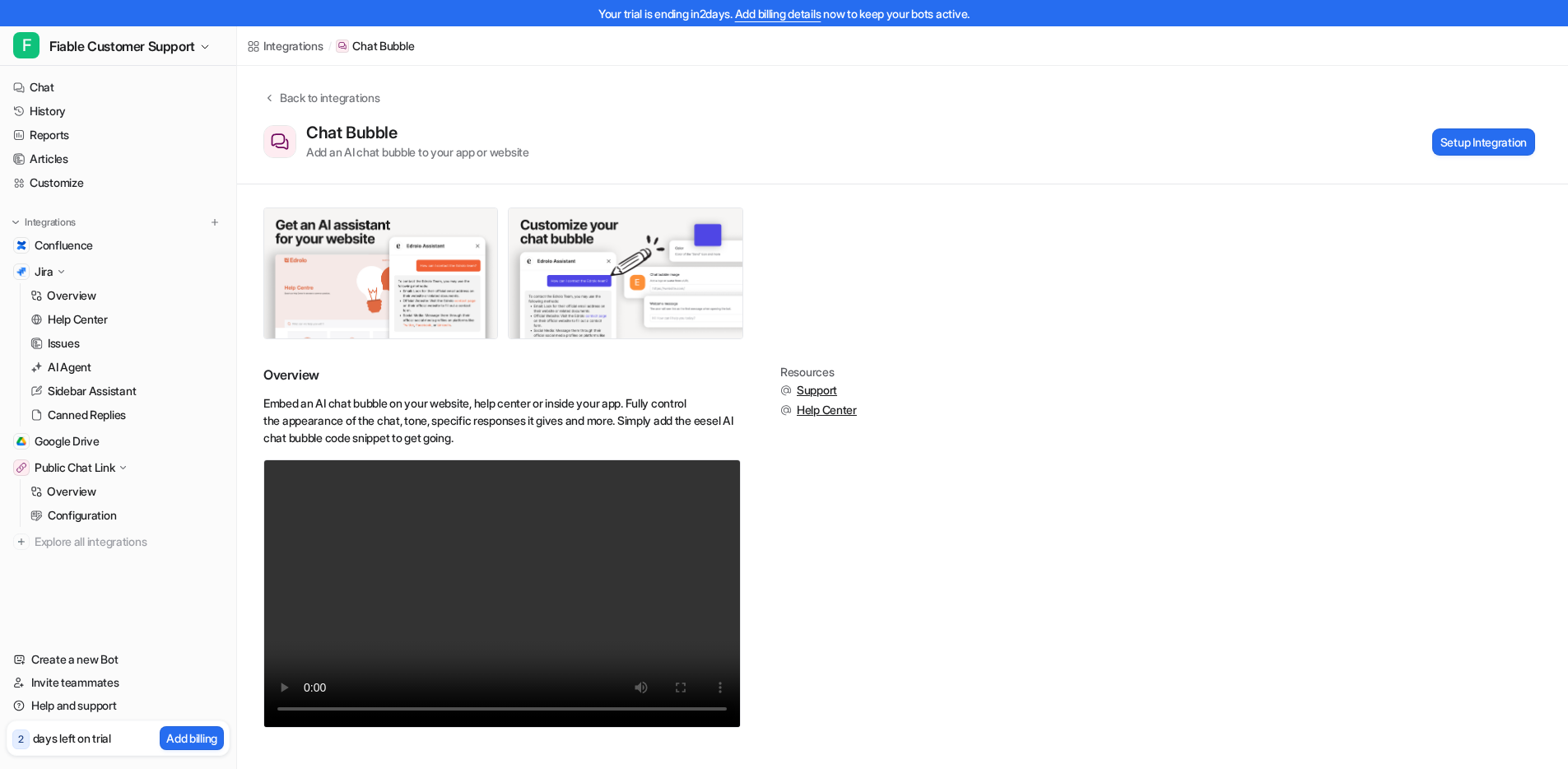
scroll to position [2, 0]
click at [968, 327] on div at bounding box center [625, 273] width 724 height 132
click at [303, 89] on div "Back to integrations" at bounding box center [327, 97] width 105 height 17
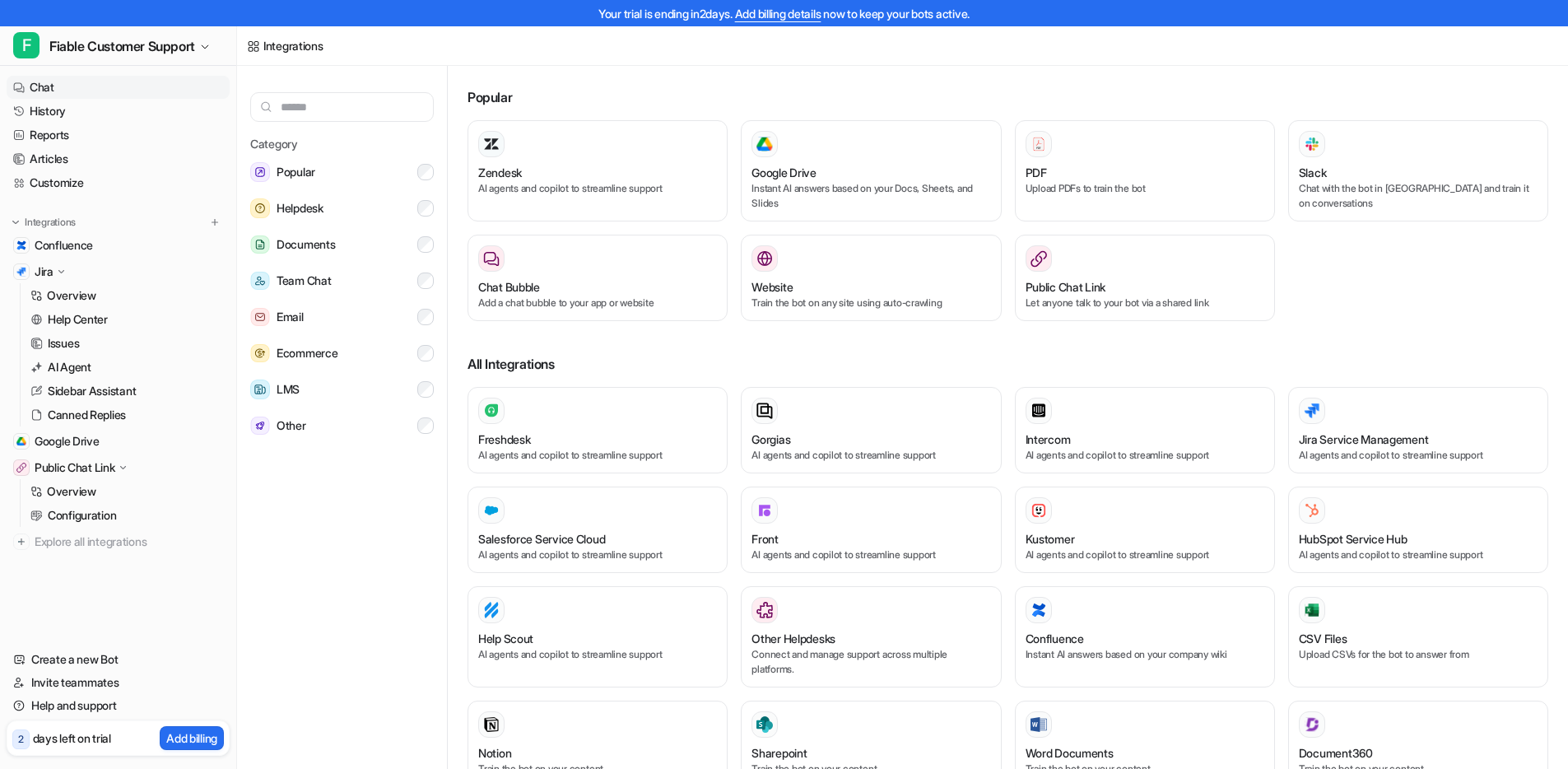
click at [83, 90] on link "Chat" at bounding box center [118, 87] width 223 height 23
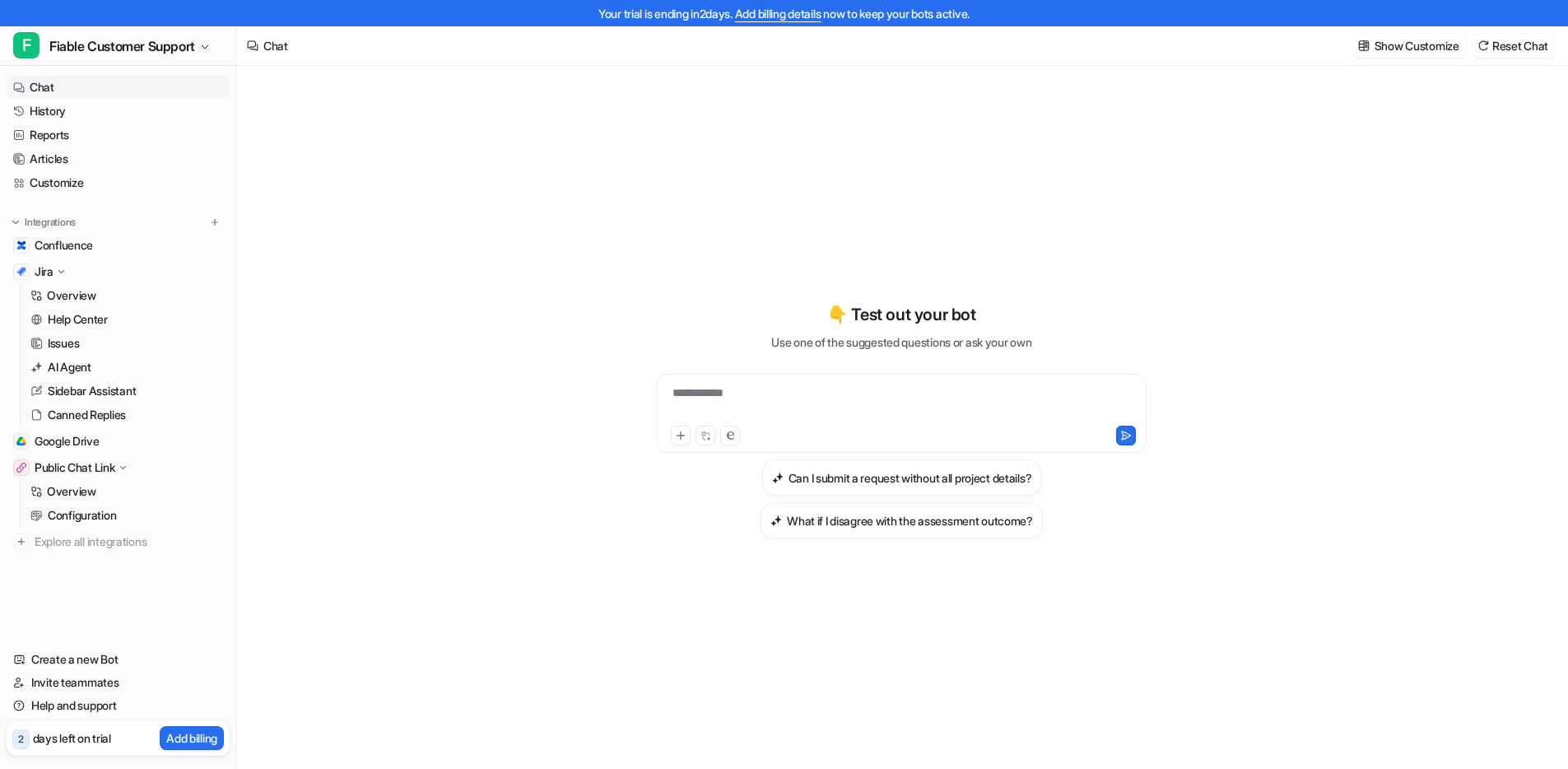
click at [651, 338] on div "**********" at bounding box center [902, 420] width 606 height 236
click at [649, 338] on div "**********" at bounding box center [902, 420] width 606 height 236
click at [212, 741] on p "Add billing" at bounding box center [192, 738] width 51 height 17
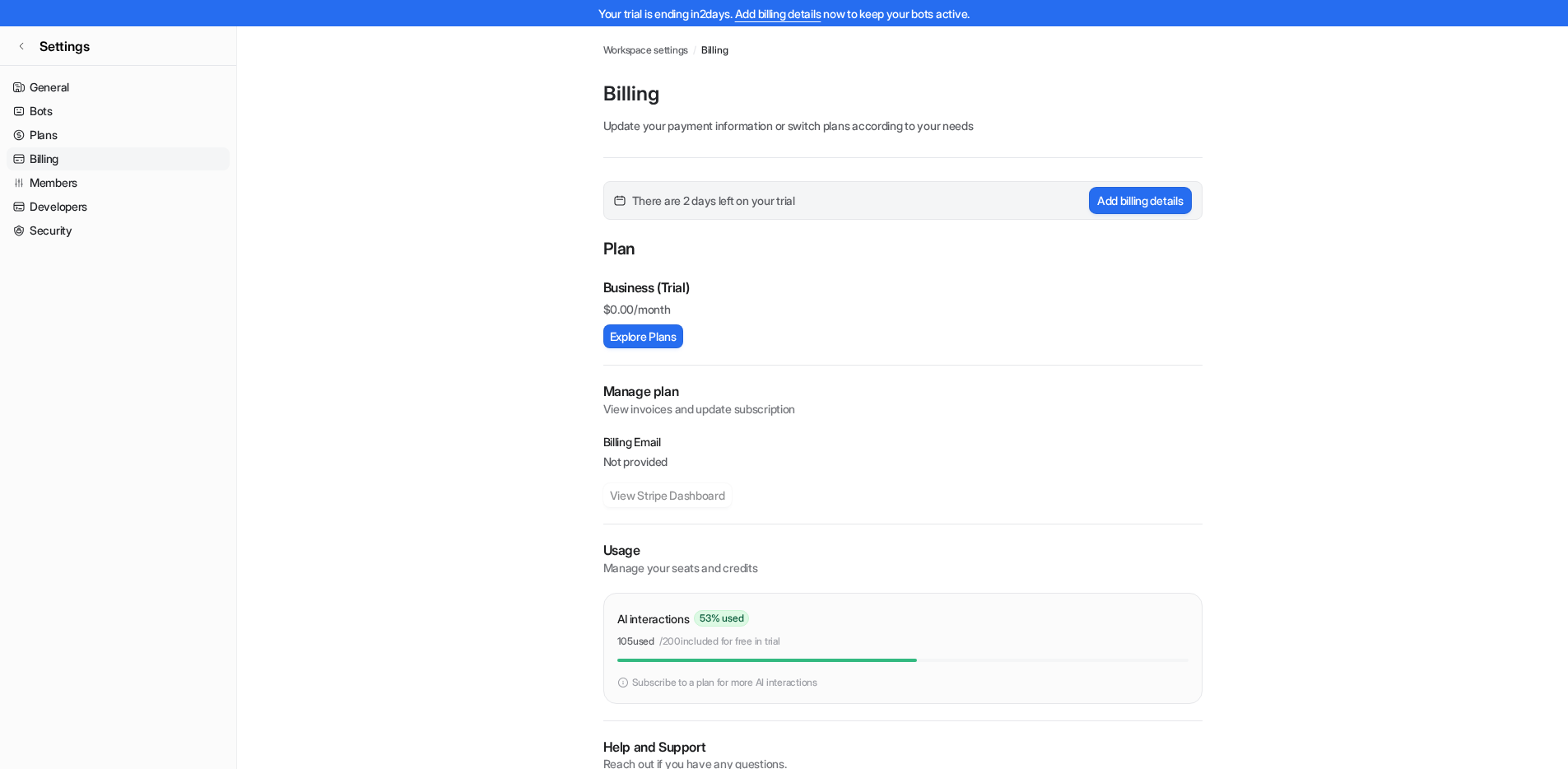
click at [813, 231] on div "There are 2 days left on your trial Add billing details Plan Business (Trial) $…" at bounding box center [903, 512] width 599 height 661
click at [495, 260] on main "Workspace settings / Billing Billing Update your payment information or switch …" at bounding box center [902, 434] width 1331 height 816
click at [67, 39] on span "Settings" at bounding box center [65, 46] width 51 height 19
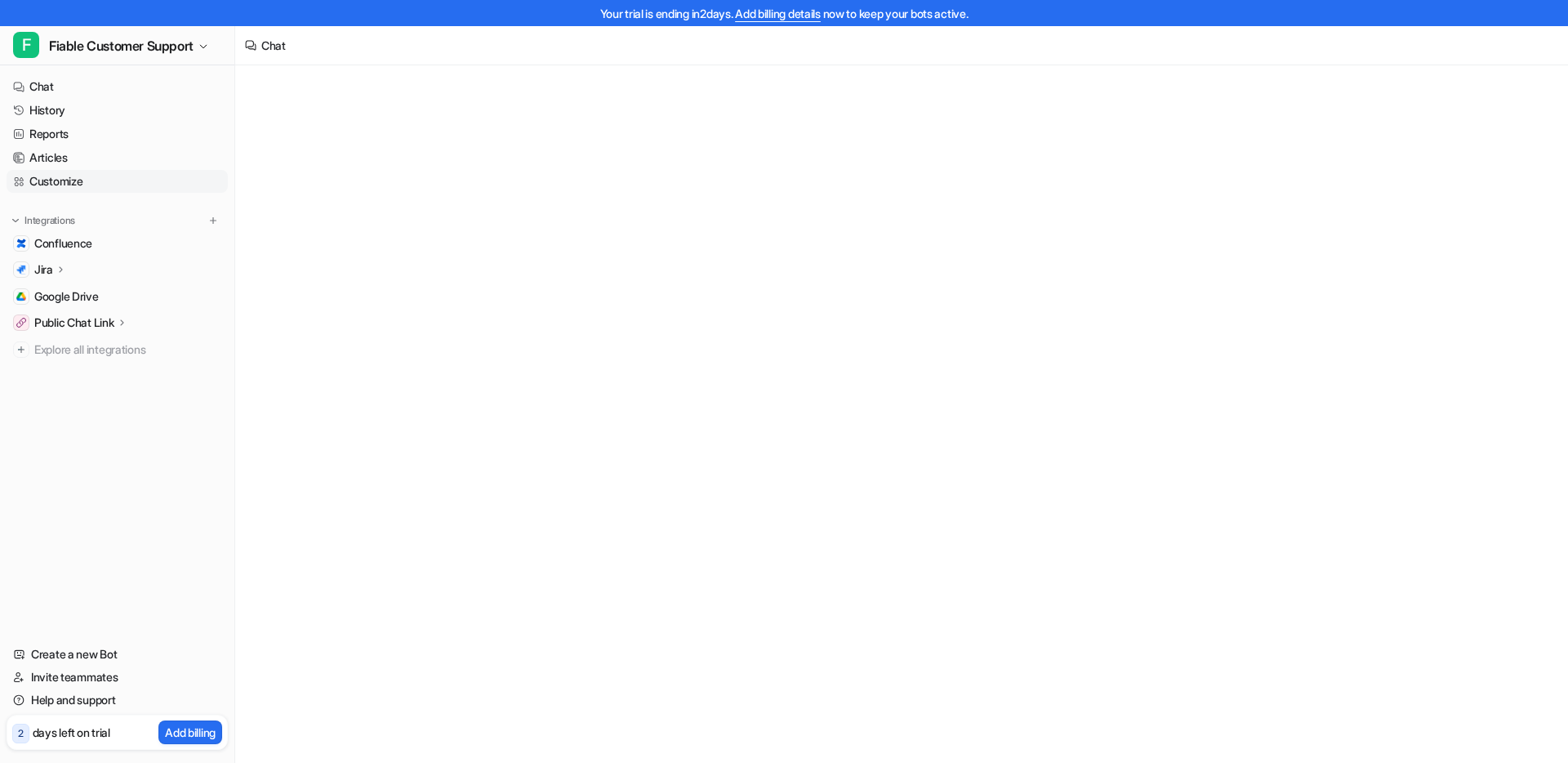
click at [82, 178] on link "Customize" at bounding box center [117, 181] width 221 height 23
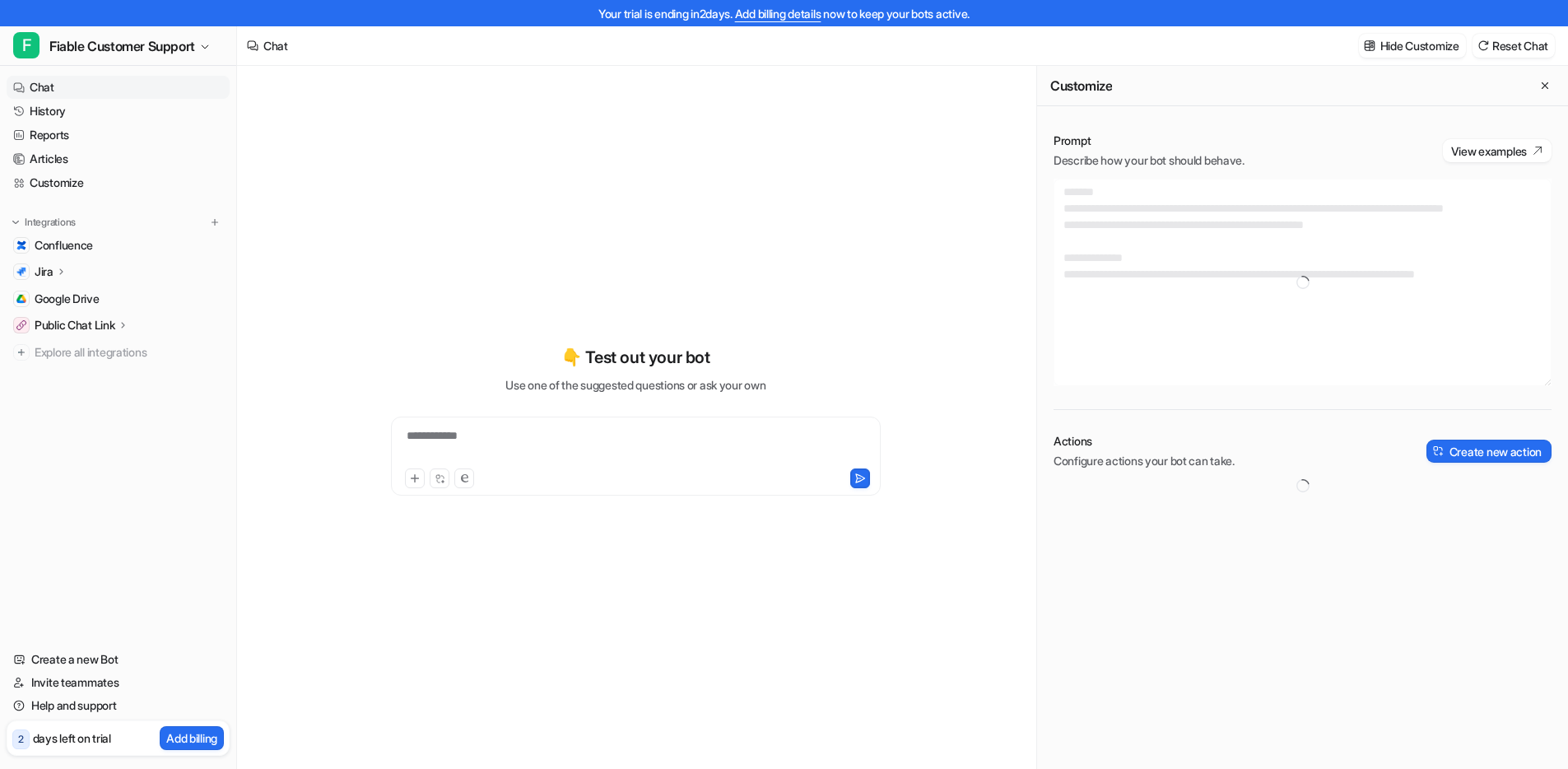
type textarea "**********"
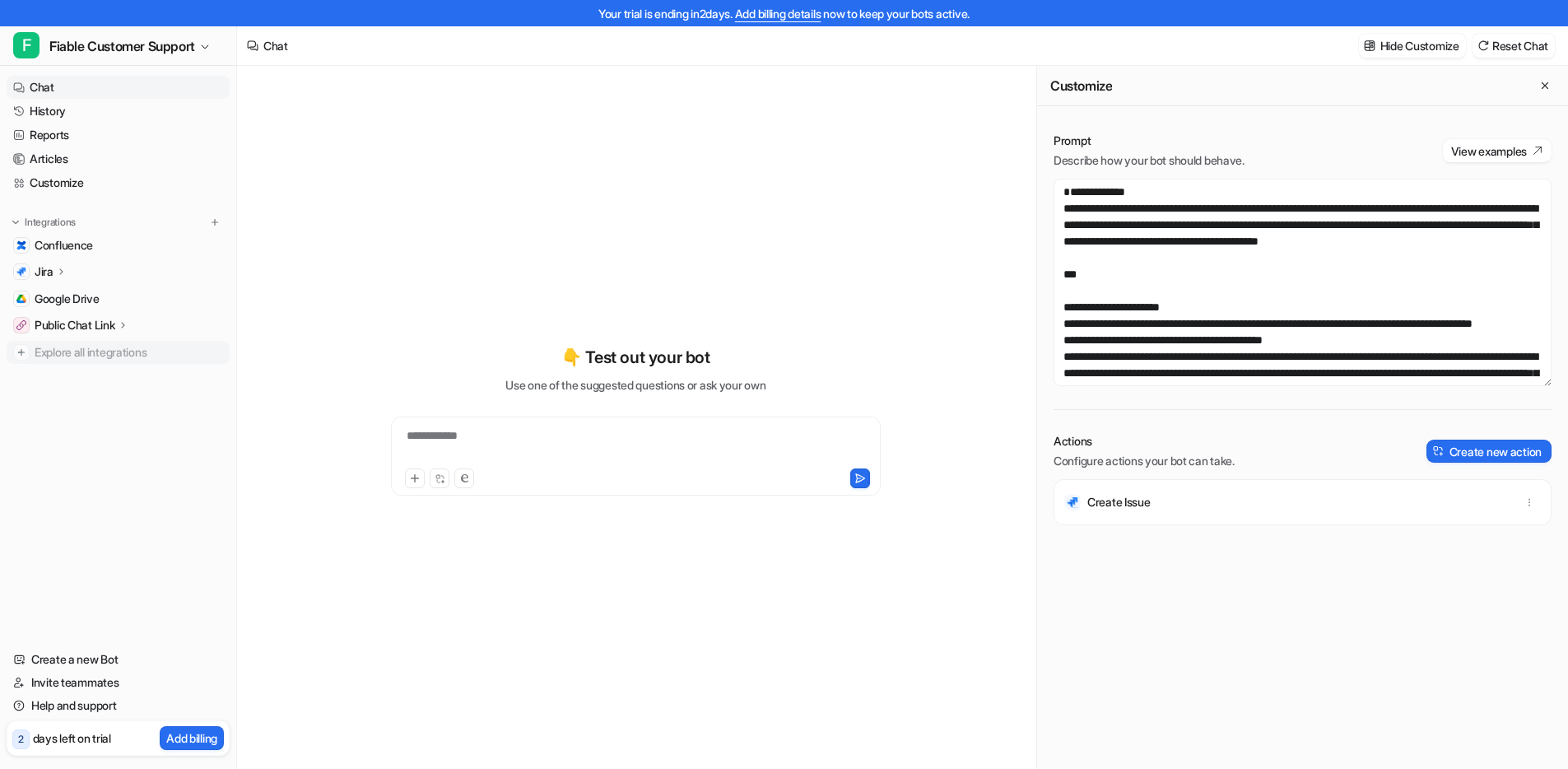
click at [96, 346] on span "Explore all integrations" at bounding box center [128, 352] width 188 height 26
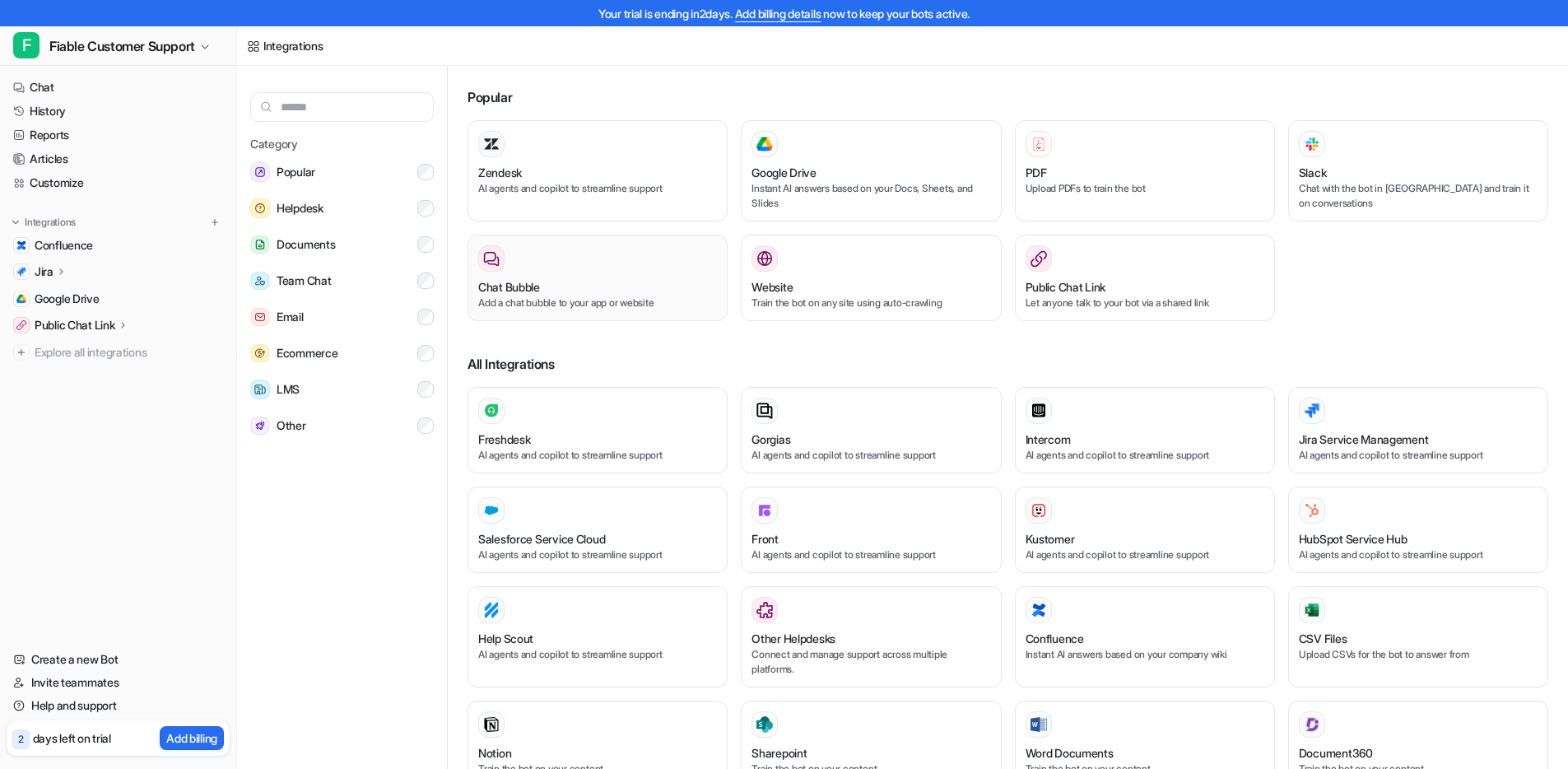
click at [591, 286] on div "Chat Bubble" at bounding box center [597, 287] width 239 height 17
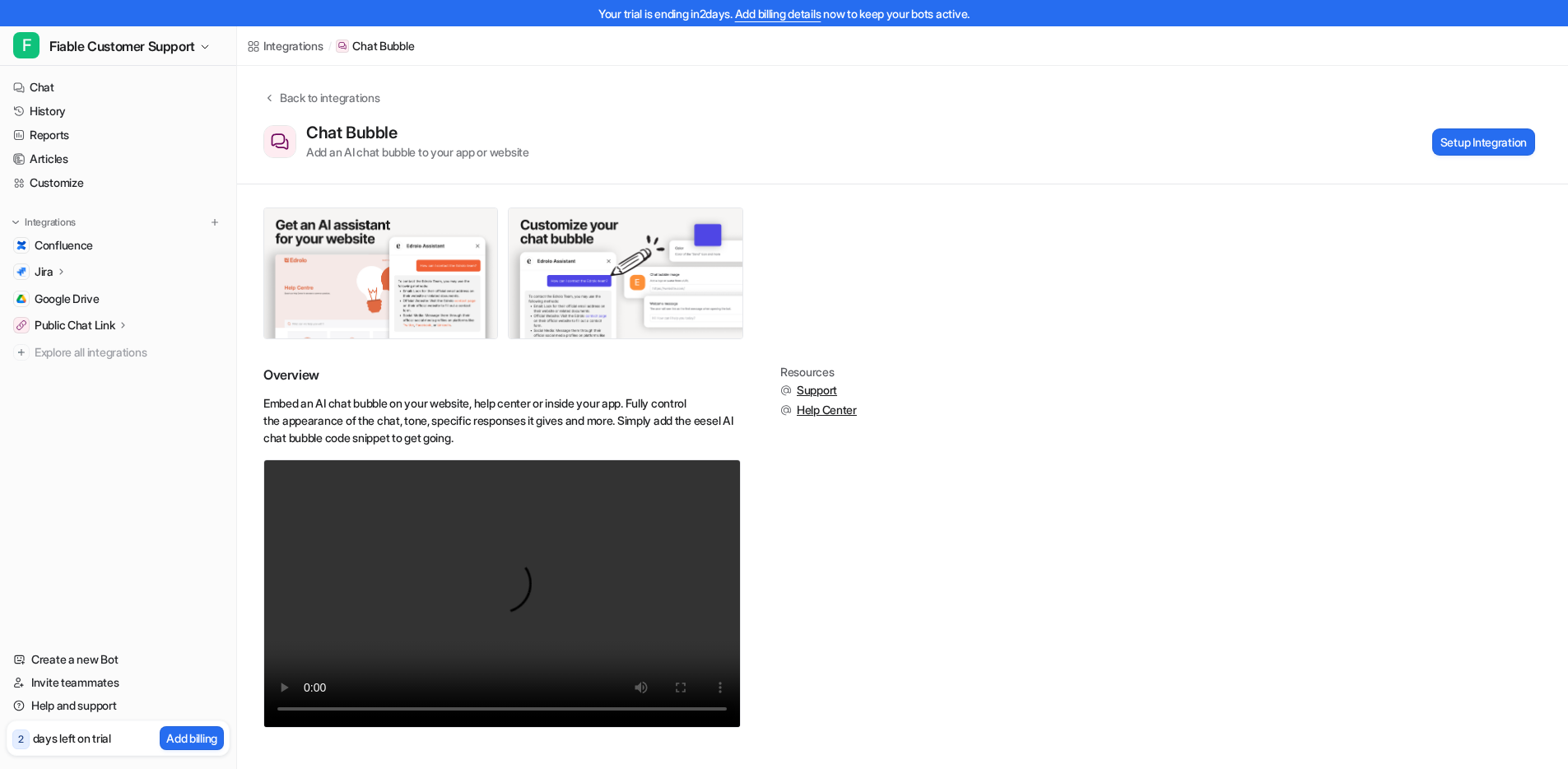
scroll to position [2, 0]
drag, startPoint x: 268, startPoint y: 401, endPoint x: 541, endPoint y: 409, distance: 273.1
click at [540, 409] on p "Embed an AI chat bubble on your website, help center or inside your app. Fully …" at bounding box center [502, 420] width 478 height 51
click at [868, 478] on div "Overview Embed an AI chat bubble on your website, help center or inside your ap…" at bounding box center [902, 542] width 1279 height 353
click at [880, 501] on div "Overview Embed an AI chat bubble on your website, help center or inside your ap…" at bounding box center [902, 542] width 1279 height 353
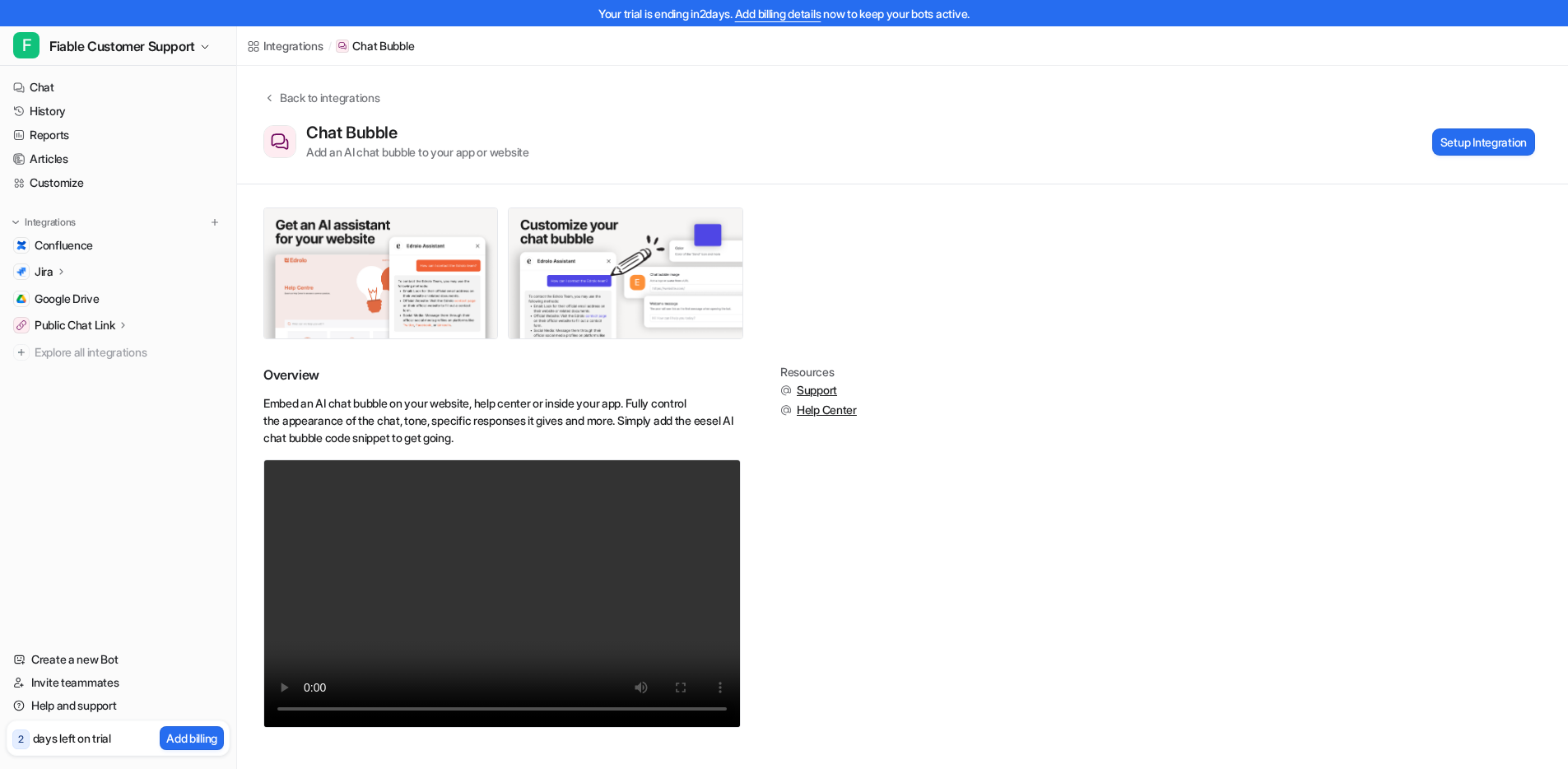
click at [879, 540] on div "Overview Embed an AI chat bubble on your website, help center or inside your ap…" at bounding box center [902, 542] width 1279 height 353
drag, startPoint x: 116, startPoint y: 519, endPoint x: 121, endPoint y: 478, distance: 41.3
click at [116, 519] on nav "Chat History Reports Articles Customize Integrations Confluence Jira Overview H…" at bounding box center [118, 345] width 236 height 553
click at [58, 85] on link "Chat" at bounding box center [118, 87] width 223 height 23
